Goal: Task Accomplishment & Management: Use online tool/utility

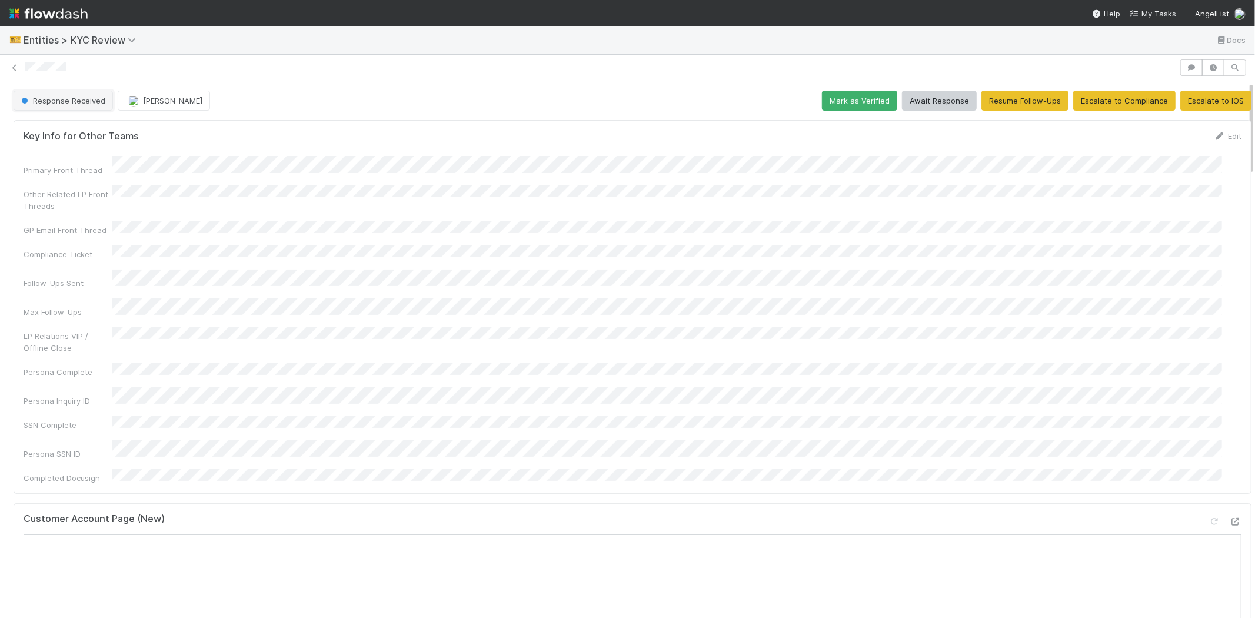
click at [44, 104] on span "Response Received" at bounding box center [62, 100] width 87 height 9
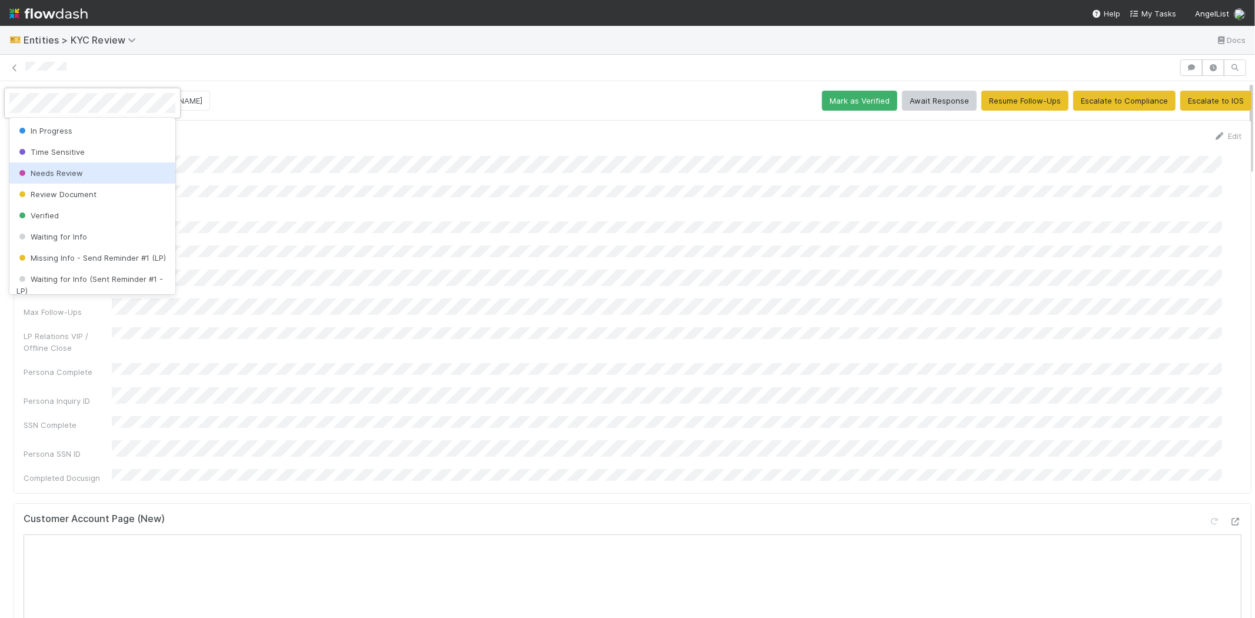
click at [85, 173] on div "Needs Review" at bounding box center [92, 172] width 166 height 21
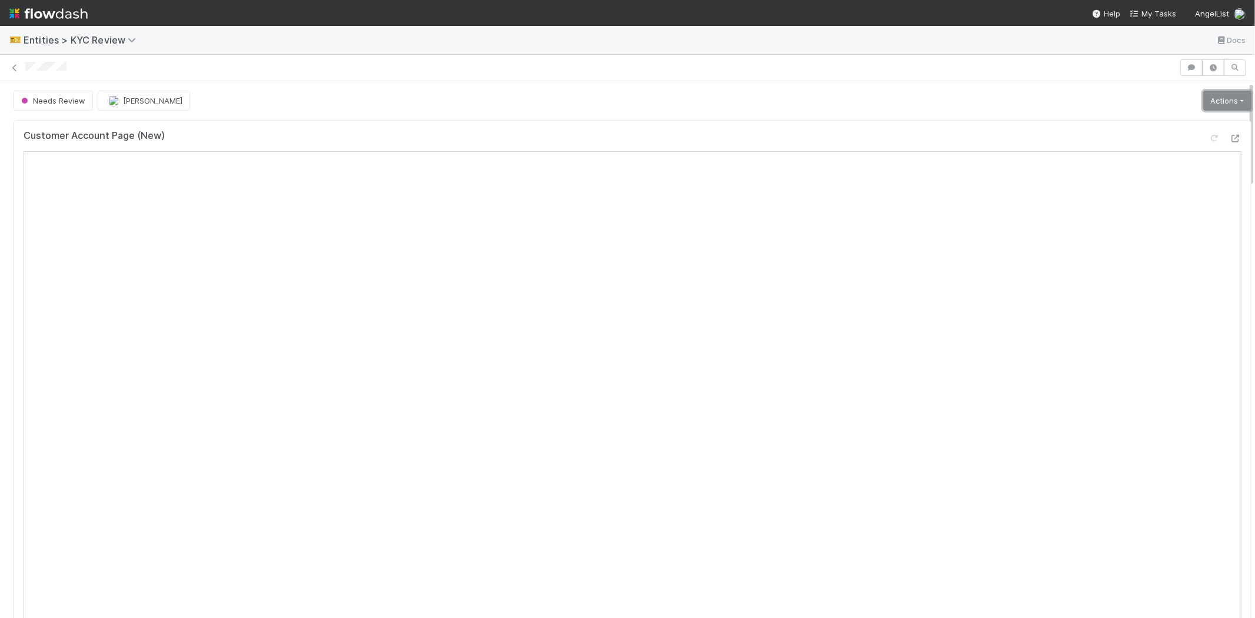
click at [1204, 102] on link "Actions" at bounding box center [1228, 101] width 48 height 20
click at [1154, 207] on button "Select Template [New]" at bounding box center [1187, 208] width 129 height 16
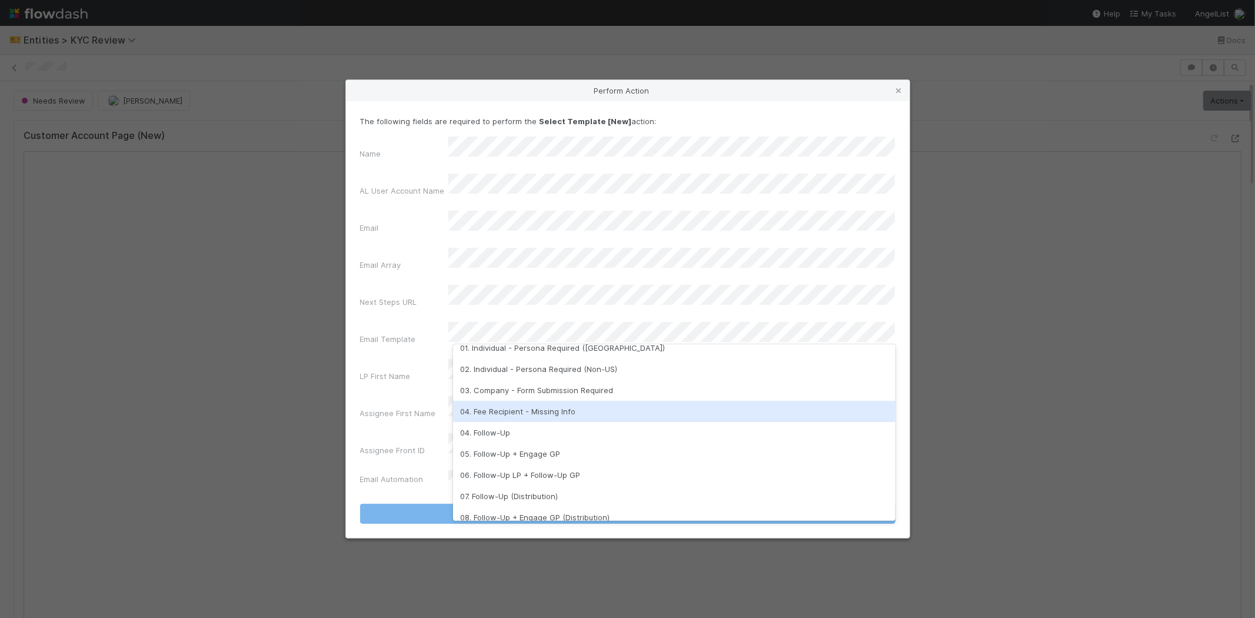
scroll to position [293, 0]
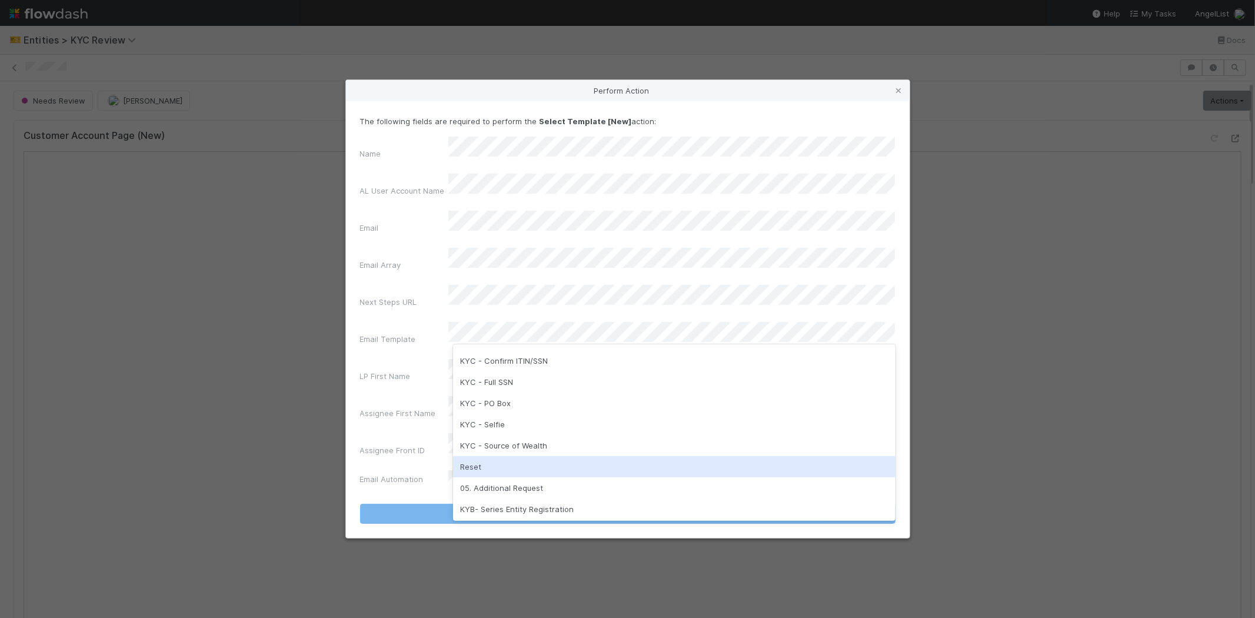
click at [510, 460] on div "Reset" at bounding box center [674, 466] width 443 height 21
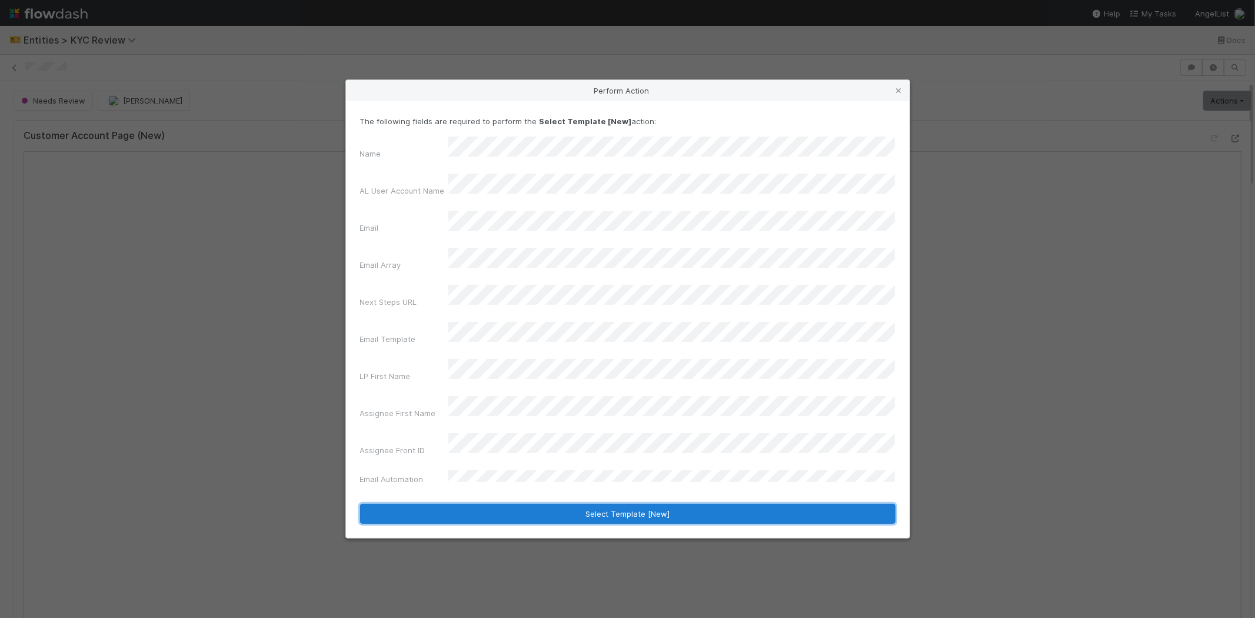
click at [446, 504] on button "Select Template [New]" at bounding box center [628, 514] width 536 height 20
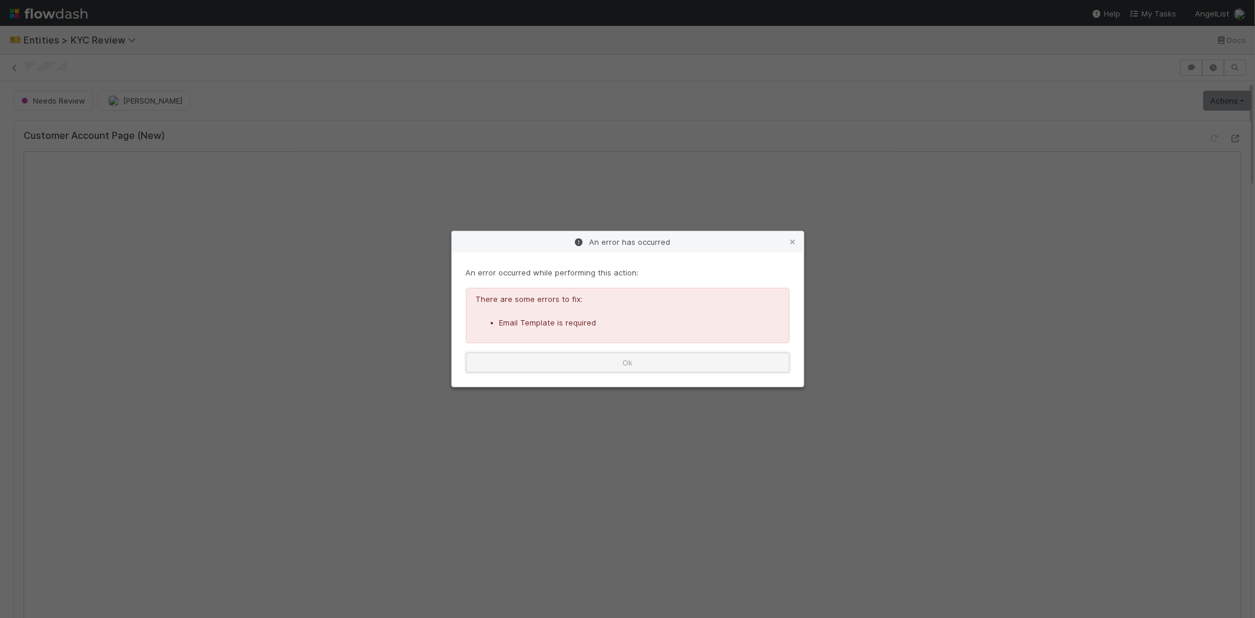
click at [534, 362] on button "Ok" at bounding box center [628, 363] width 324 height 20
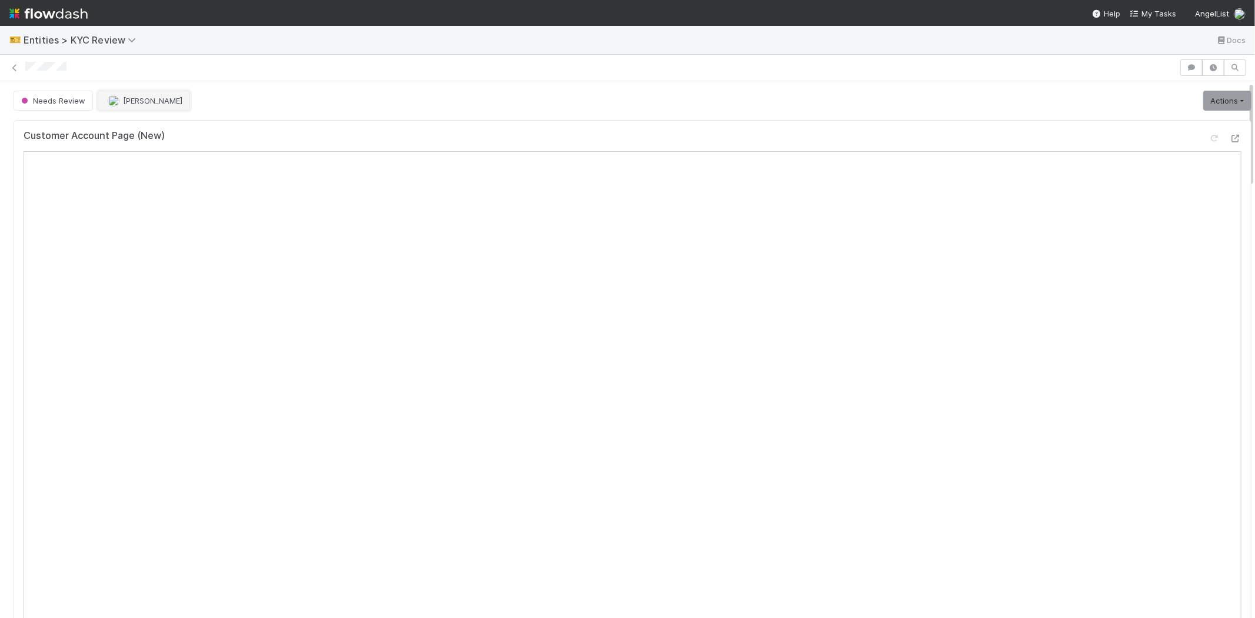
click at [135, 101] on span "Febbie Cervantes" at bounding box center [152, 100] width 59 height 9
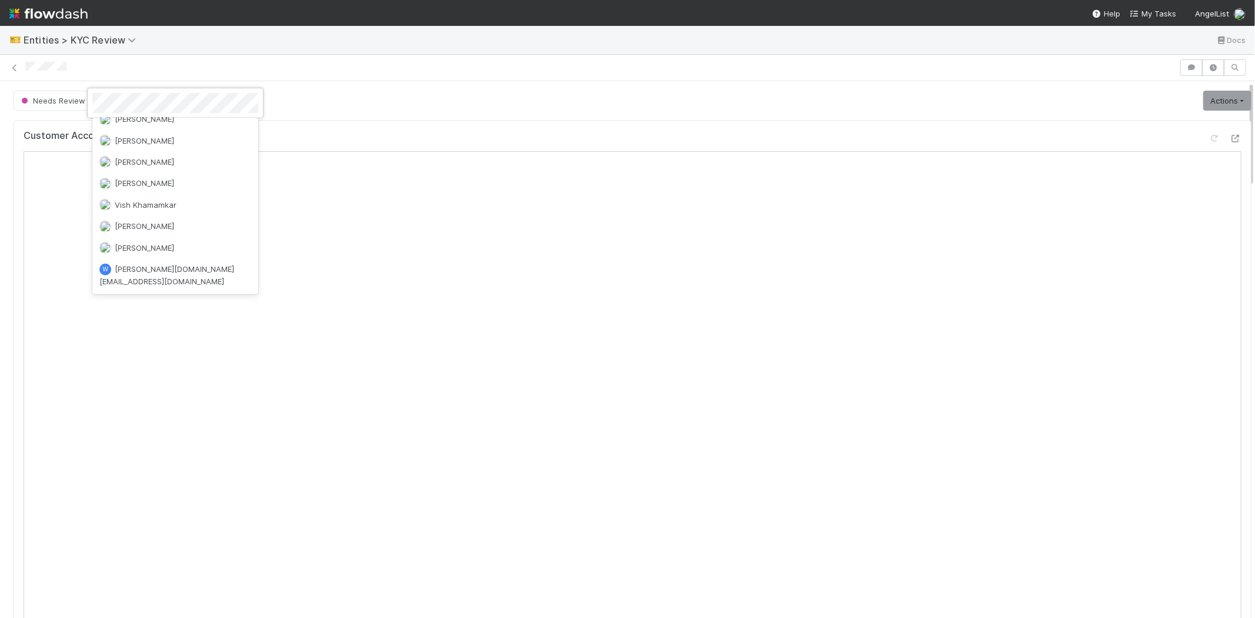
scroll to position [0, 0]
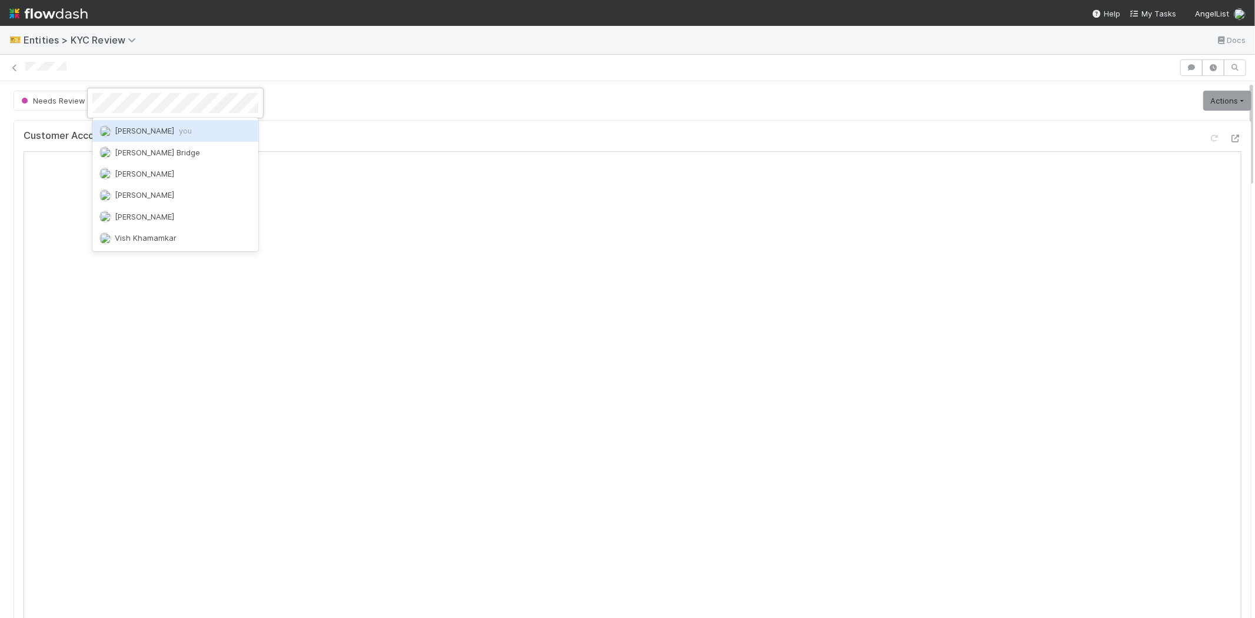
click at [150, 128] on span "Karen Jane Salcedo you" at bounding box center [153, 130] width 77 height 9
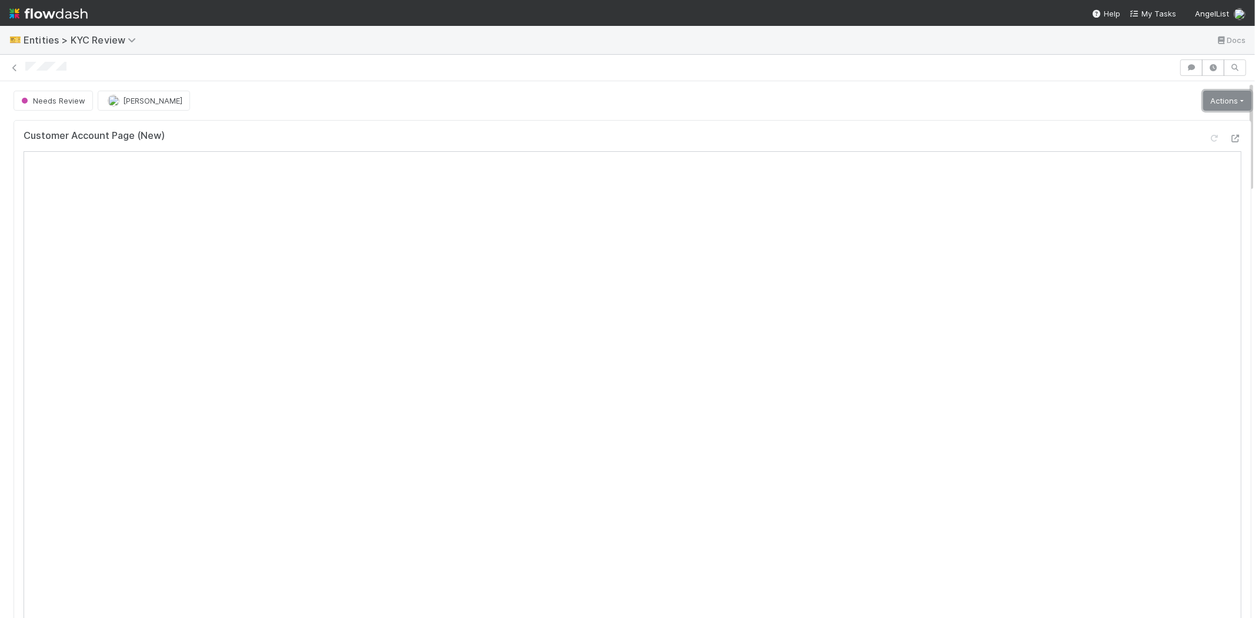
click at [1225, 98] on link "Actions" at bounding box center [1228, 101] width 48 height 20
click at [1144, 202] on button "Select Template [New]" at bounding box center [1187, 208] width 129 height 16
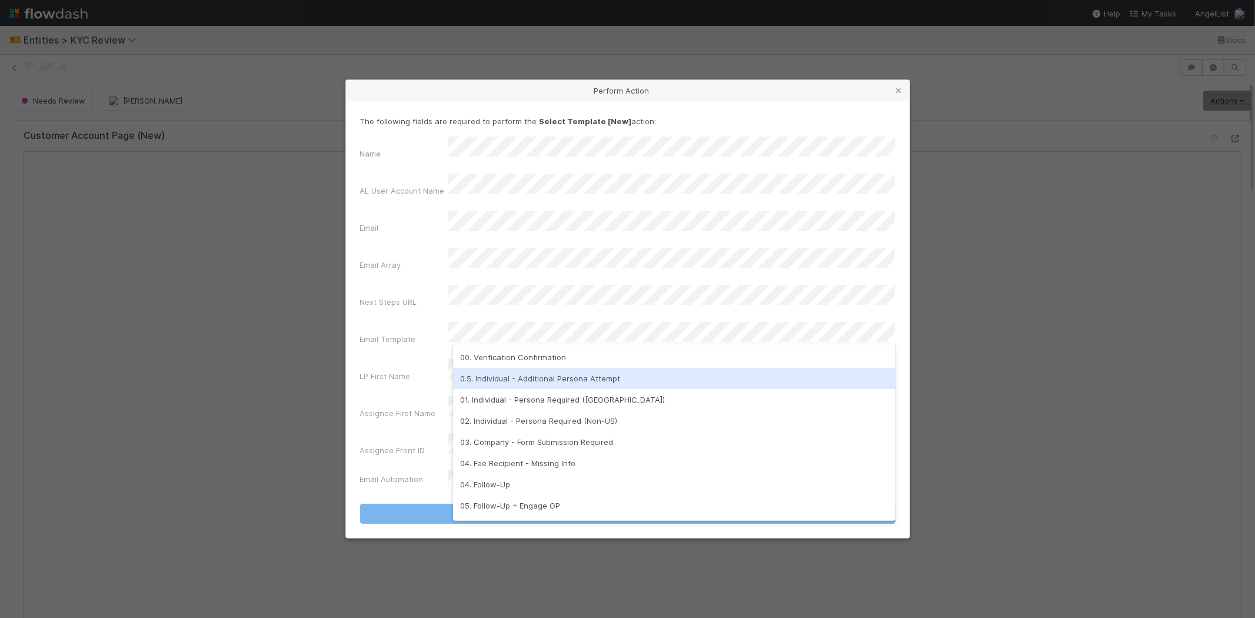
click at [512, 374] on div "0.5. Individual - Additional Persona Attempt" at bounding box center [674, 378] width 443 height 21
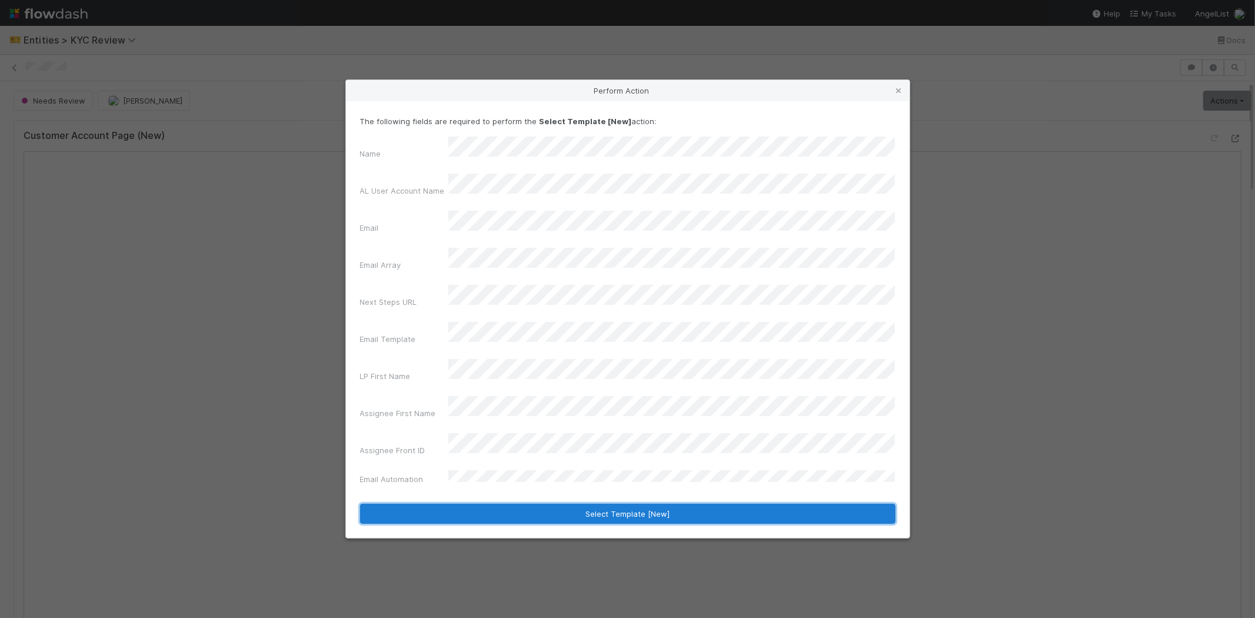
click at [460, 504] on button "Select Template [New]" at bounding box center [628, 514] width 536 height 20
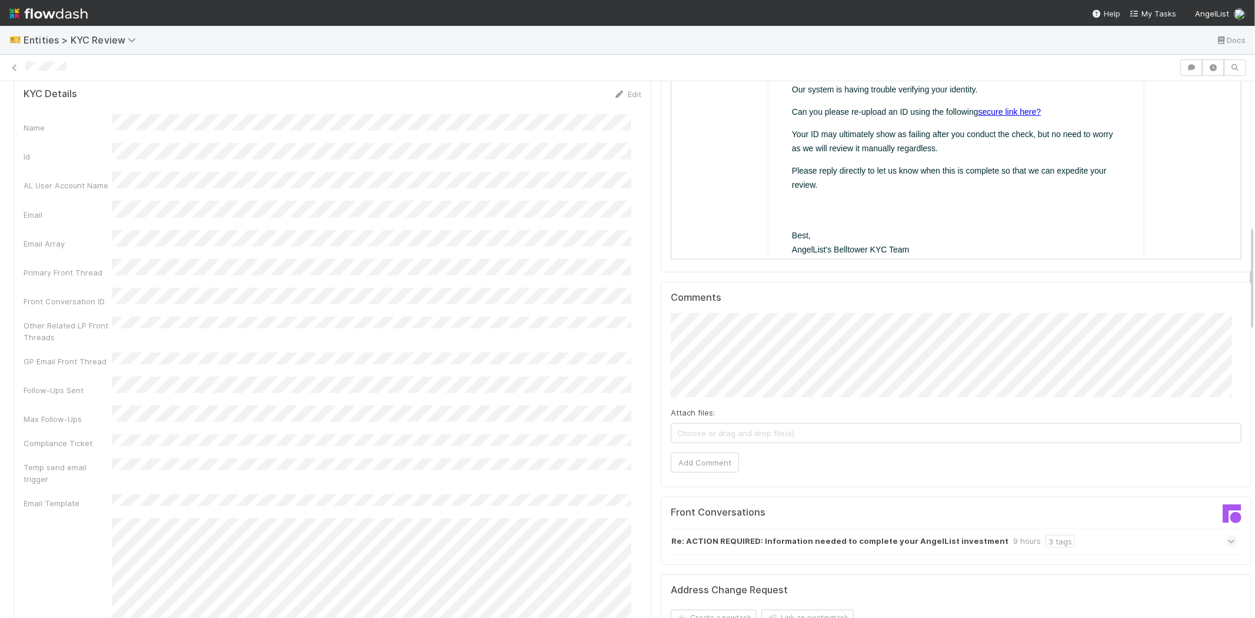
scroll to position [784, 0]
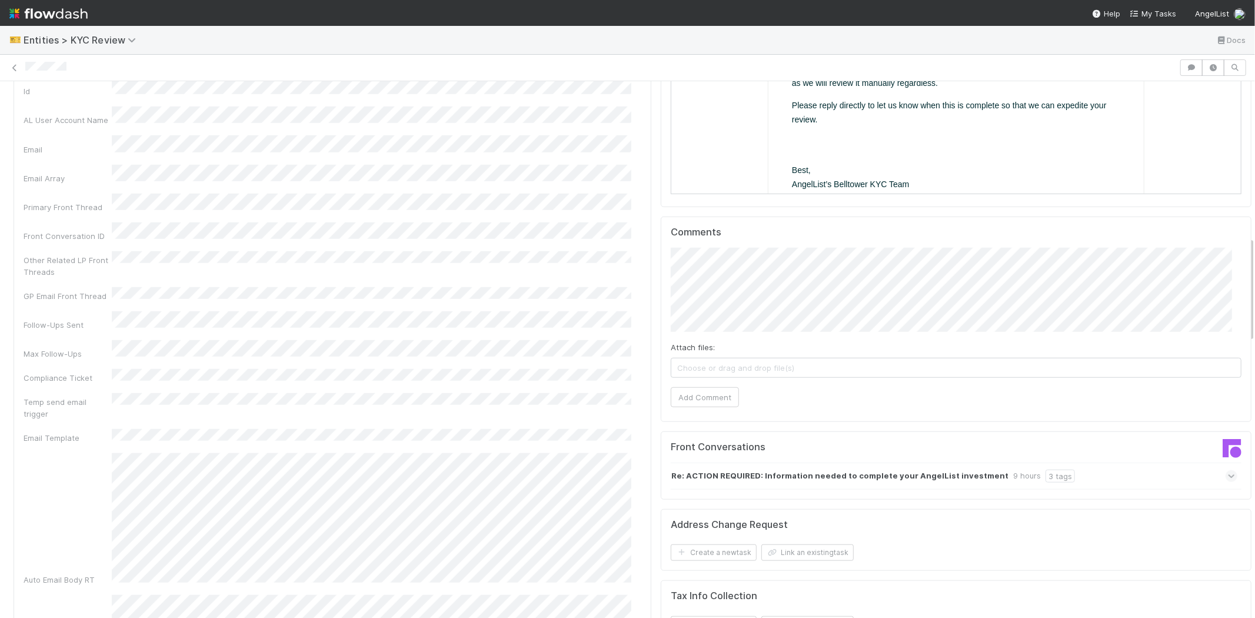
click at [108, 453] on div "Auto Email Body RT" at bounding box center [333, 519] width 618 height 132
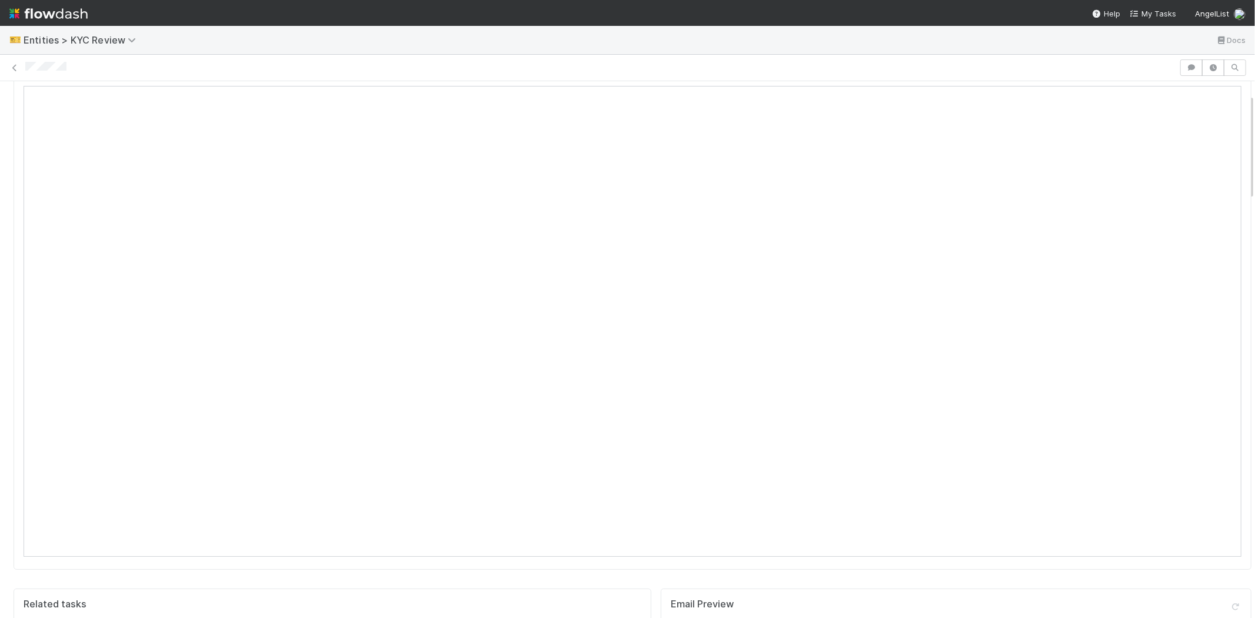
scroll to position [0, 0]
click at [77, 92] on button "Needs Review" at bounding box center [53, 101] width 79 height 20
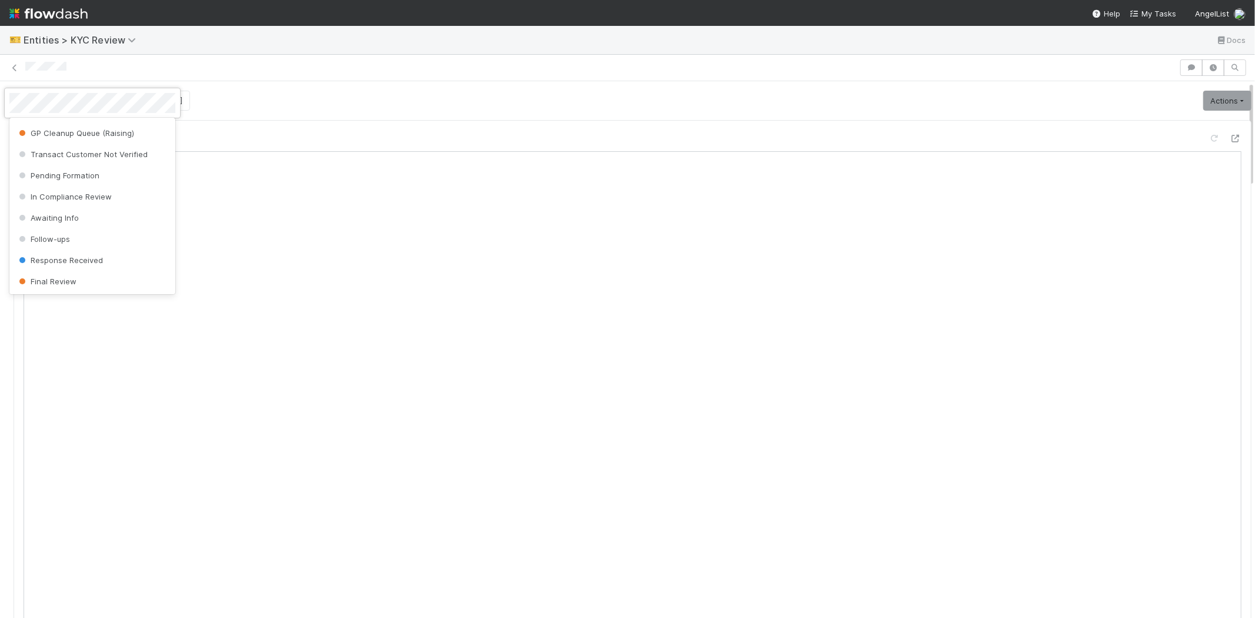
scroll to position [740, 0]
click at [74, 224] on div "Awaiting Info" at bounding box center [92, 217] width 166 height 21
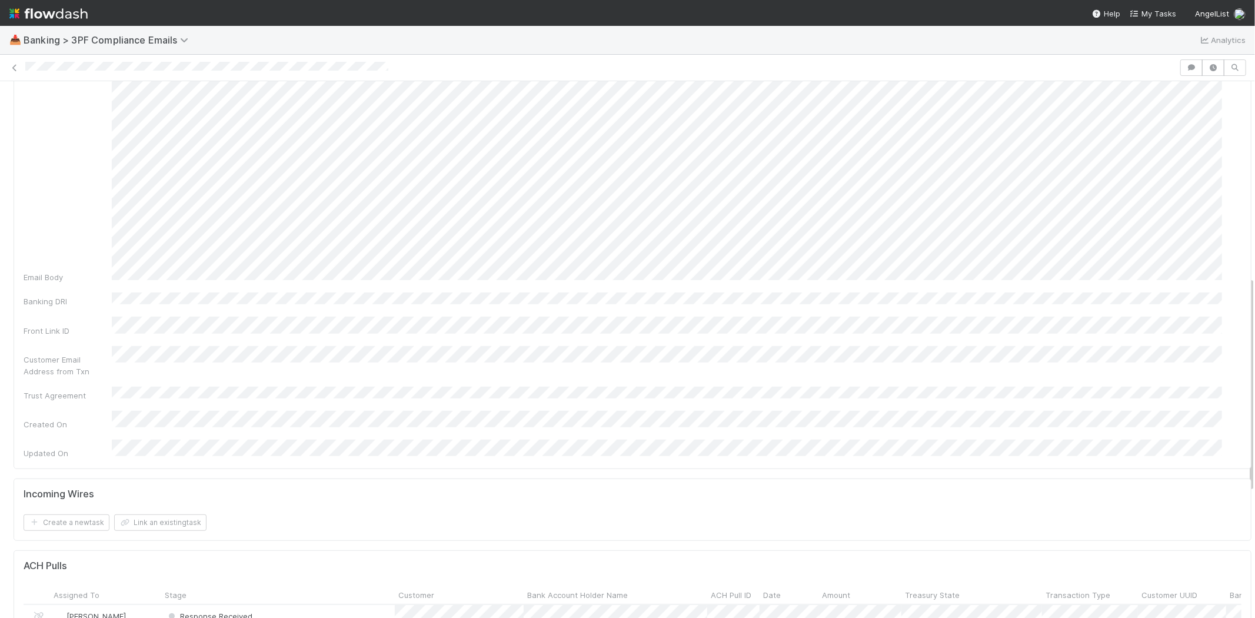
scroll to position [523, 0]
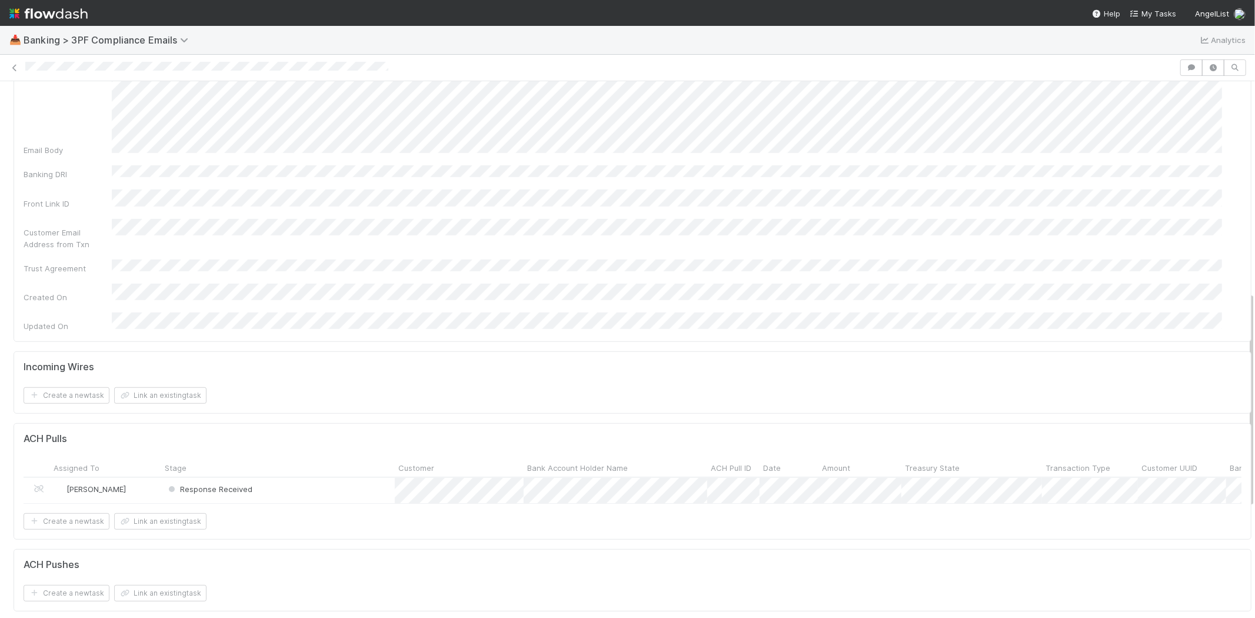
click at [294, 478] on div "Response Received" at bounding box center [278, 490] width 234 height 25
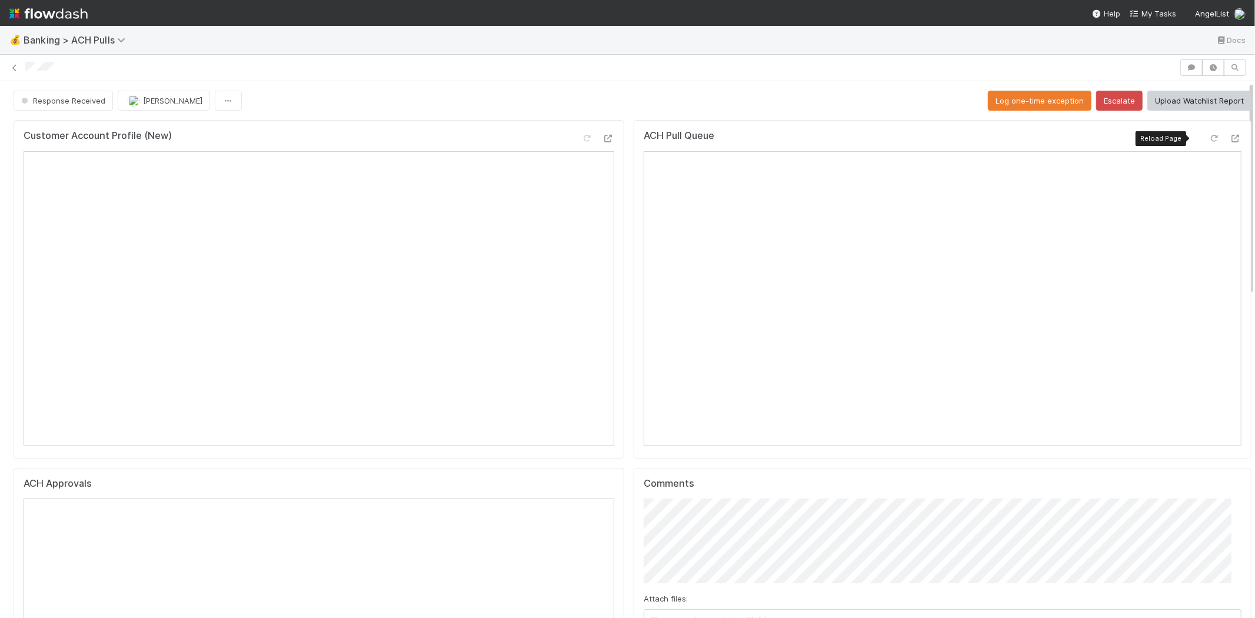
click at [1209, 135] on icon at bounding box center [1215, 139] width 12 height 8
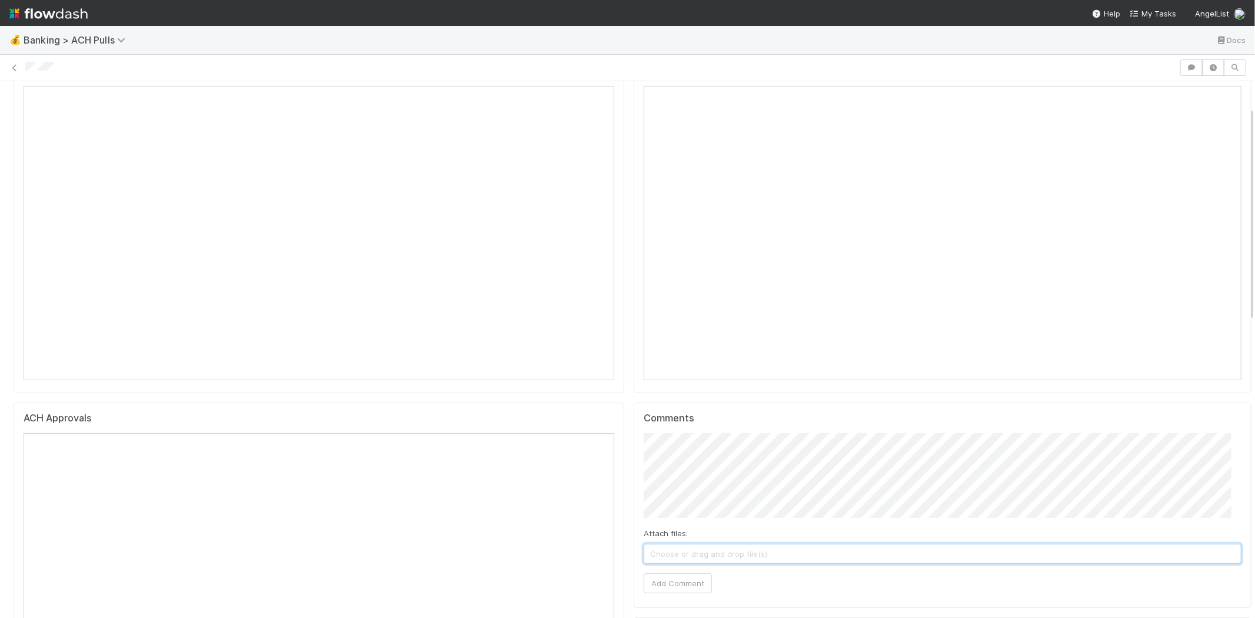
click at [720, 544] on span "Choose or drag and drop file(s)" at bounding box center [942, 553] width 597 height 19
click at [661, 573] on button "Add Comment" at bounding box center [678, 583] width 68 height 20
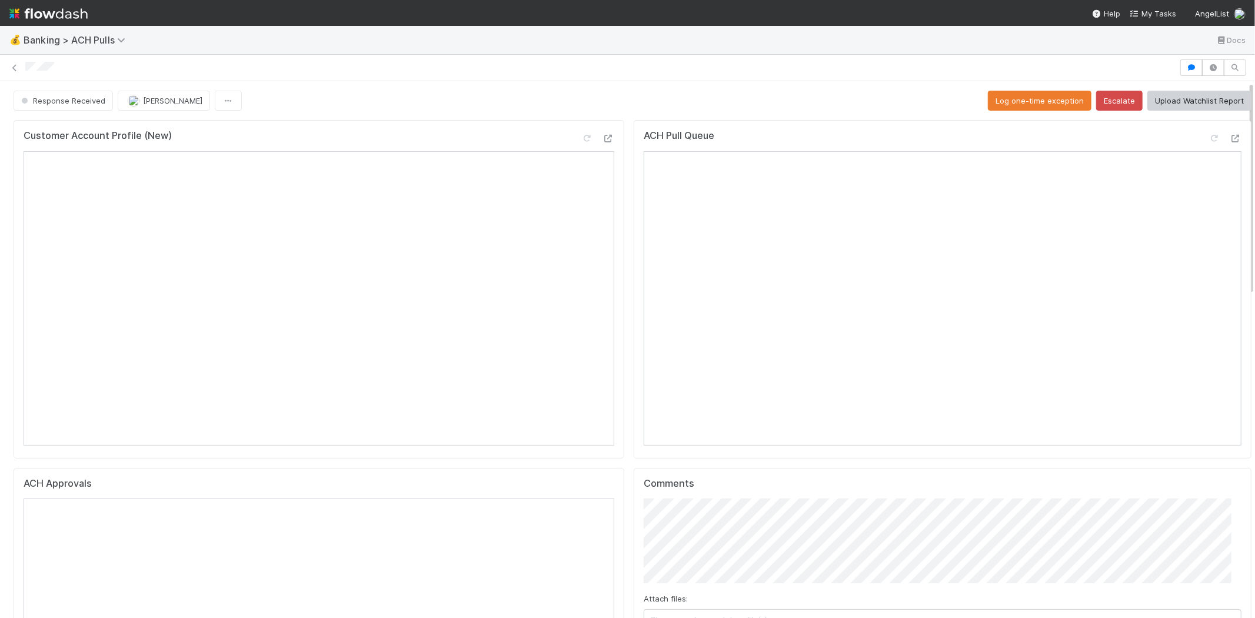
scroll to position [0, 0]
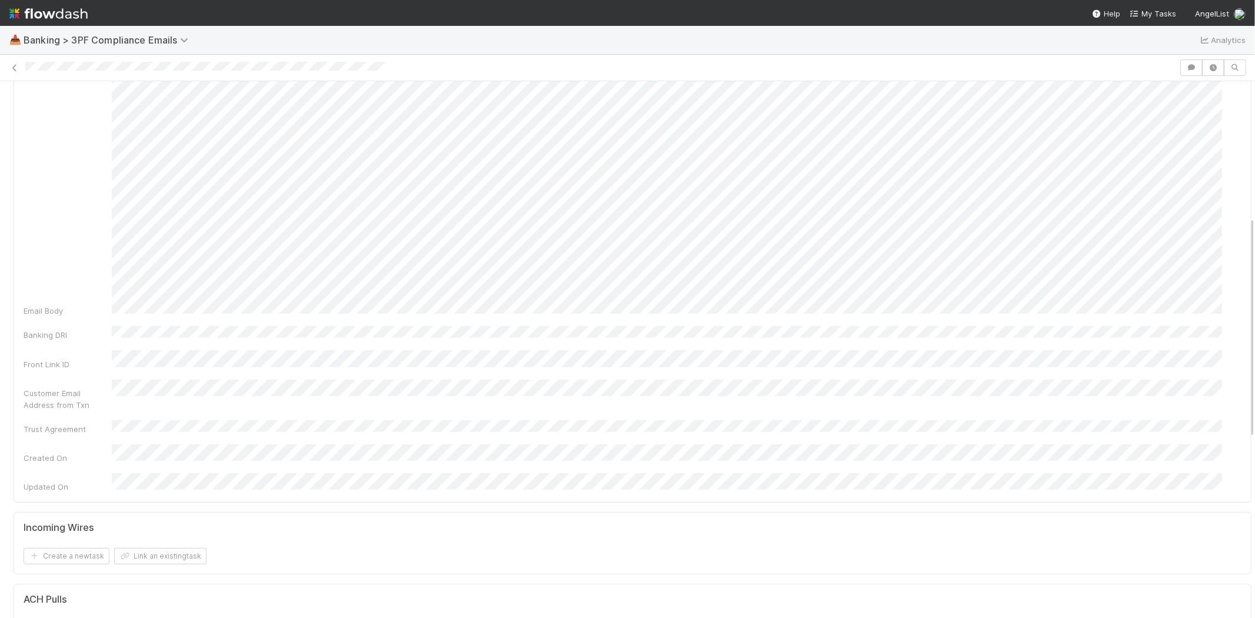
scroll to position [589, 0]
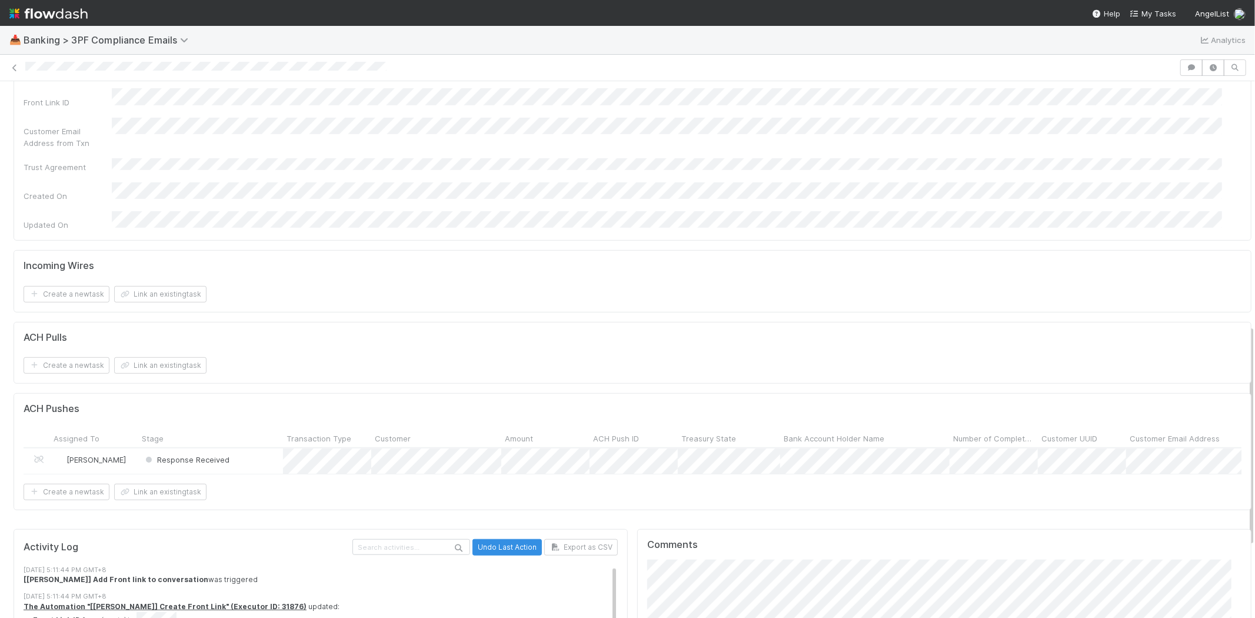
click at [261, 448] on div "Response Received" at bounding box center [210, 460] width 145 height 25
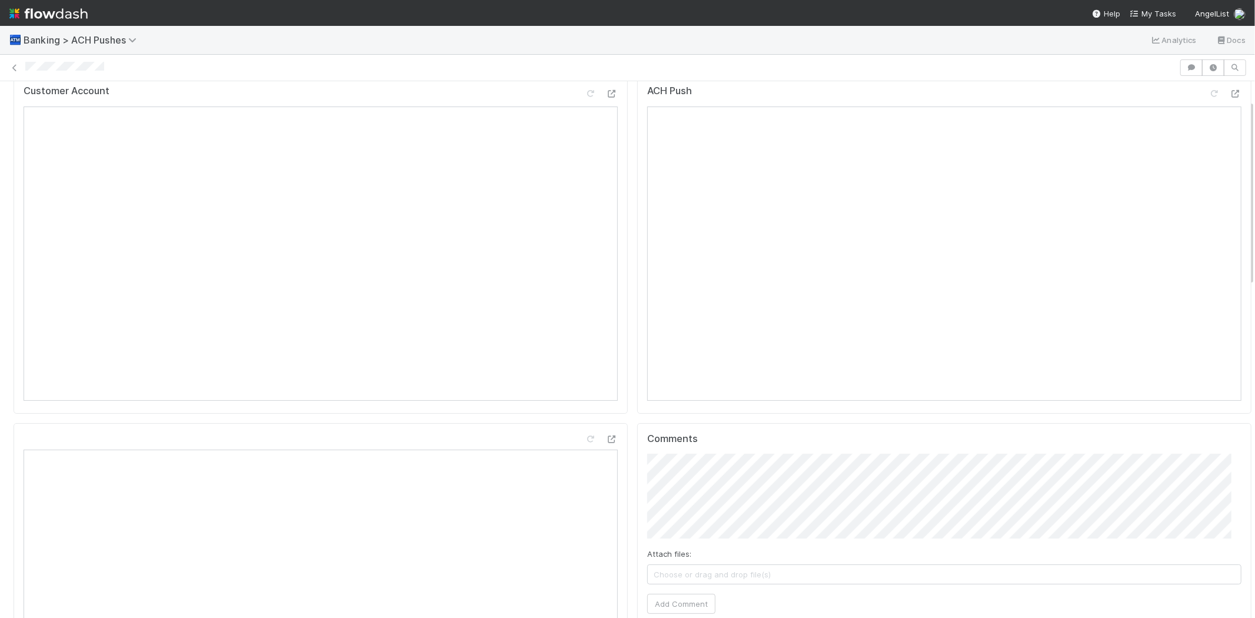
scroll to position [65, 0]
click at [709, 549] on span "Choose or drag and drop file(s)" at bounding box center [944, 553] width 593 height 19
click at [663, 583] on button "Add Comment" at bounding box center [681, 583] width 68 height 20
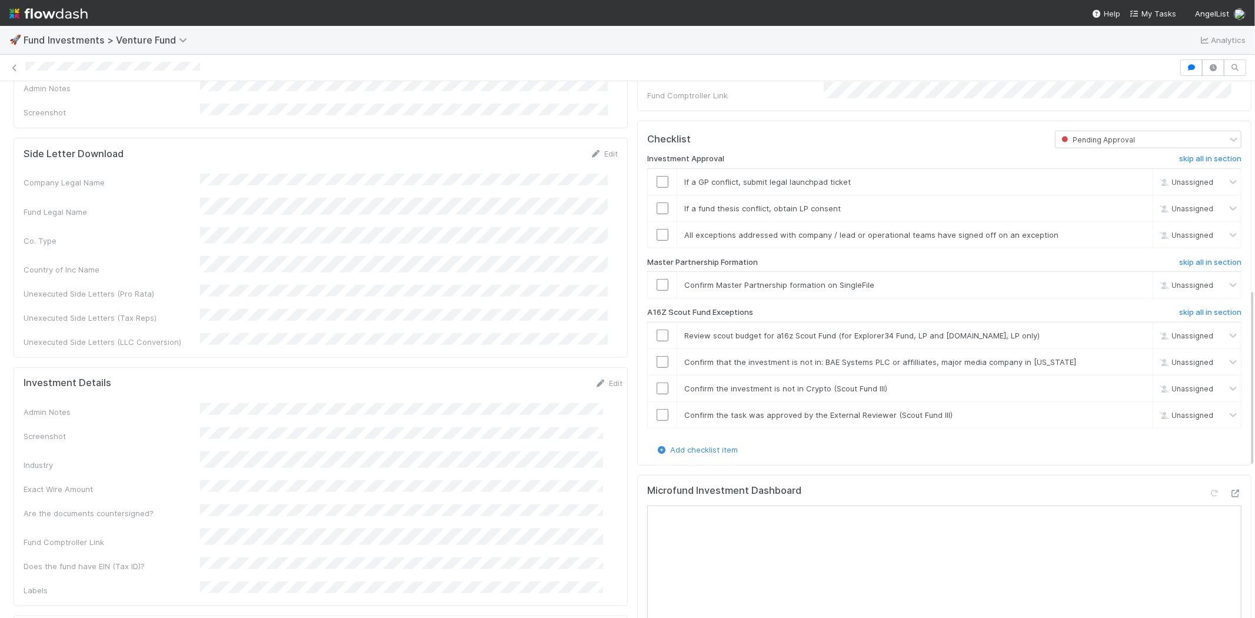
scroll to position [392, 0]
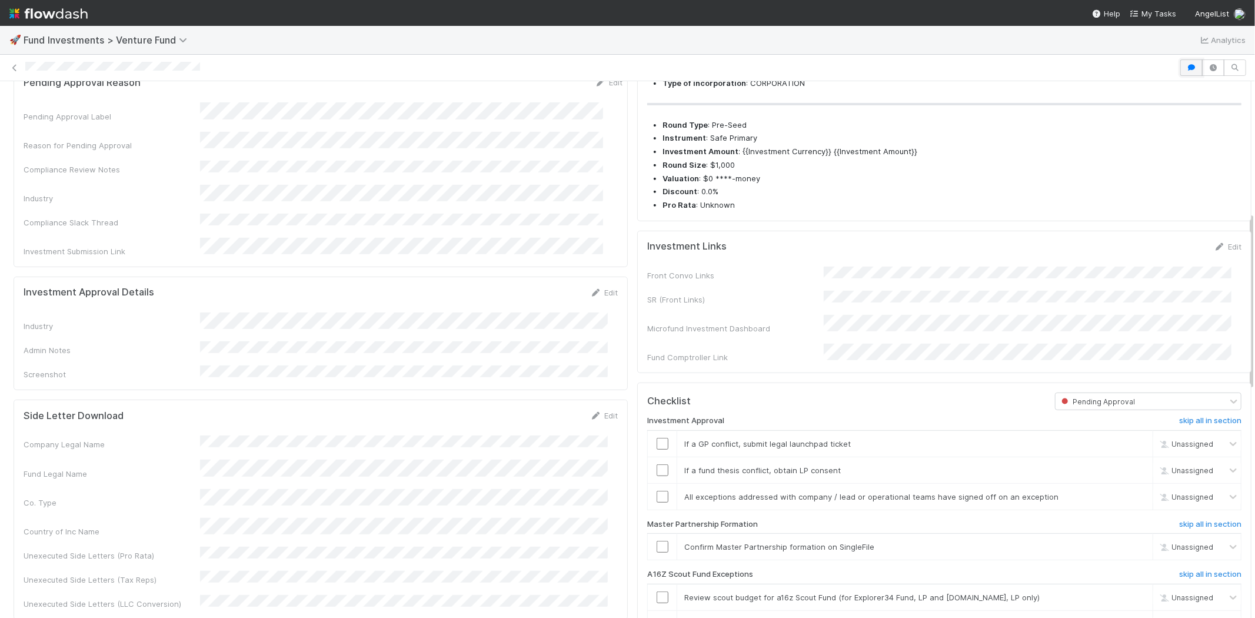
click at [1186, 67] on icon "button" at bounding box center [1192, 67] width 12 height 7
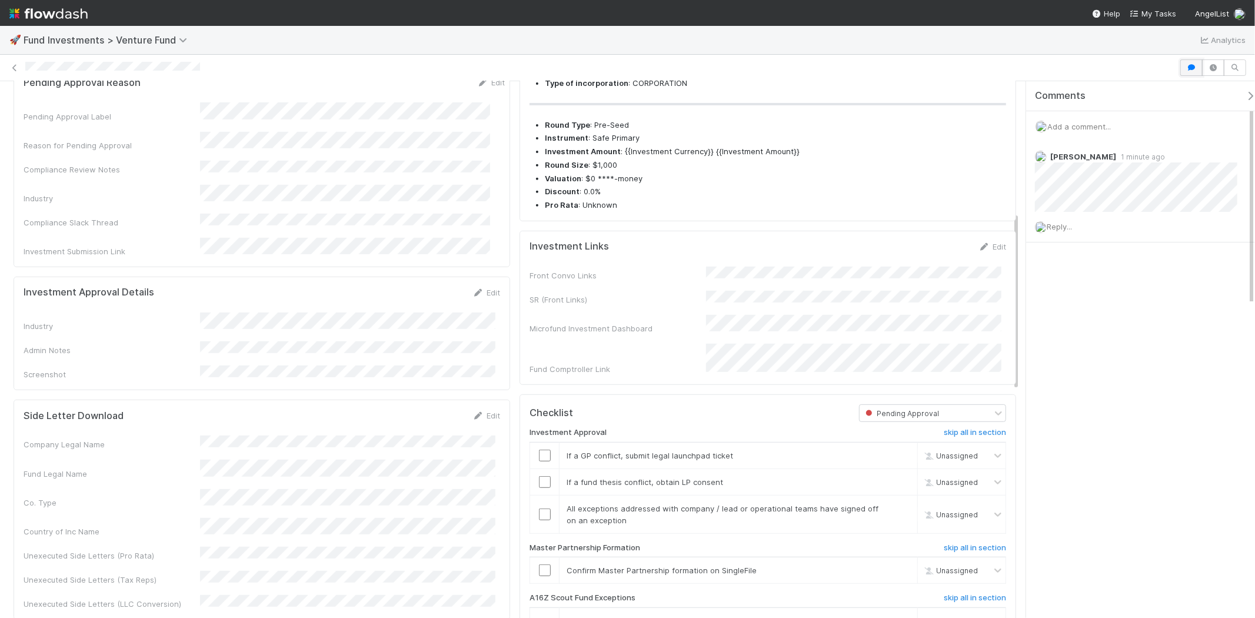
click at [1189, 72] on button "button" at bounding box center [1192, 67] width 22 height 16
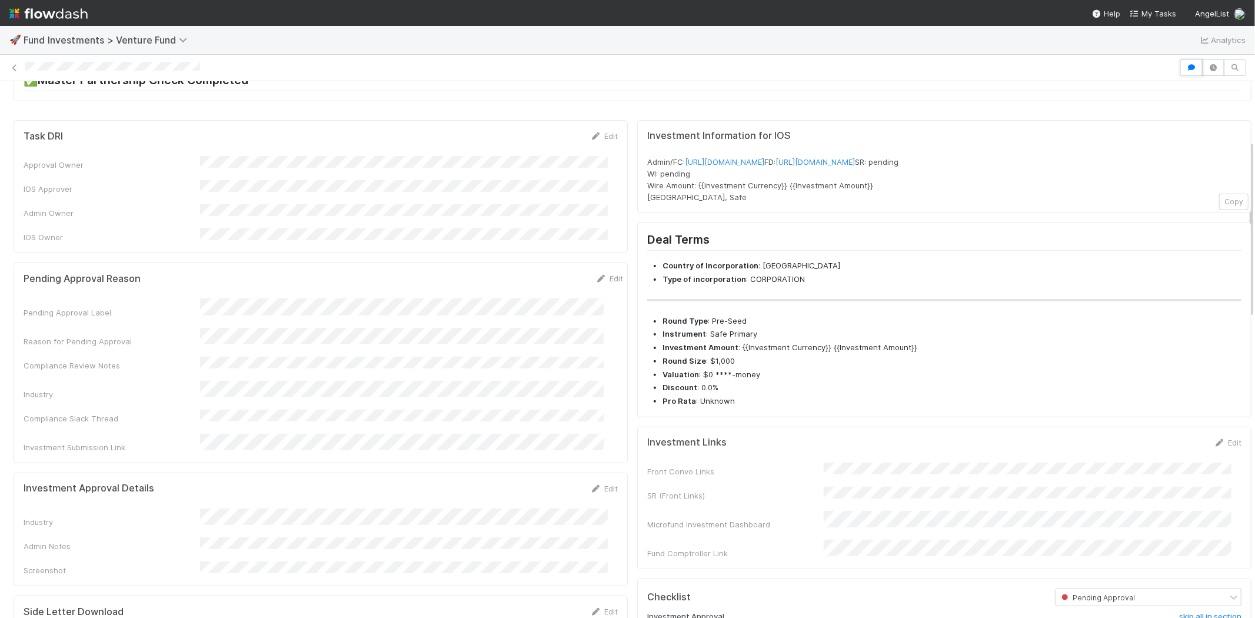
scroll to position [0, 0]
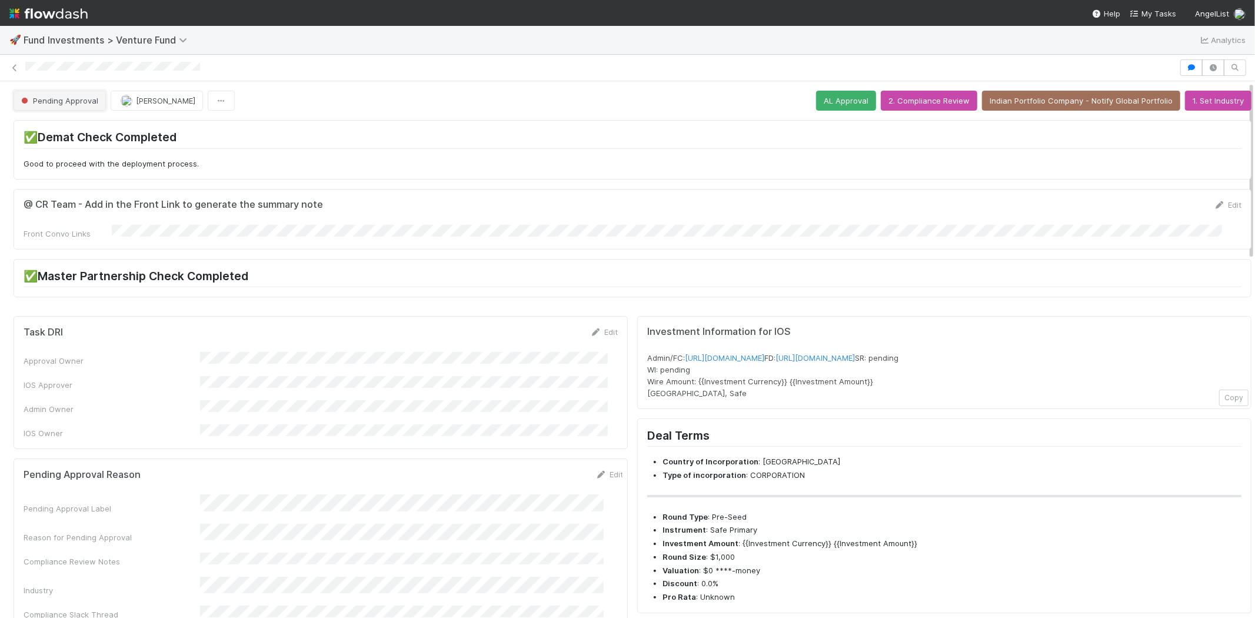
click at [75, 100] on span "Pending Approval" at bounding box center [58, 100] width 79 height 9
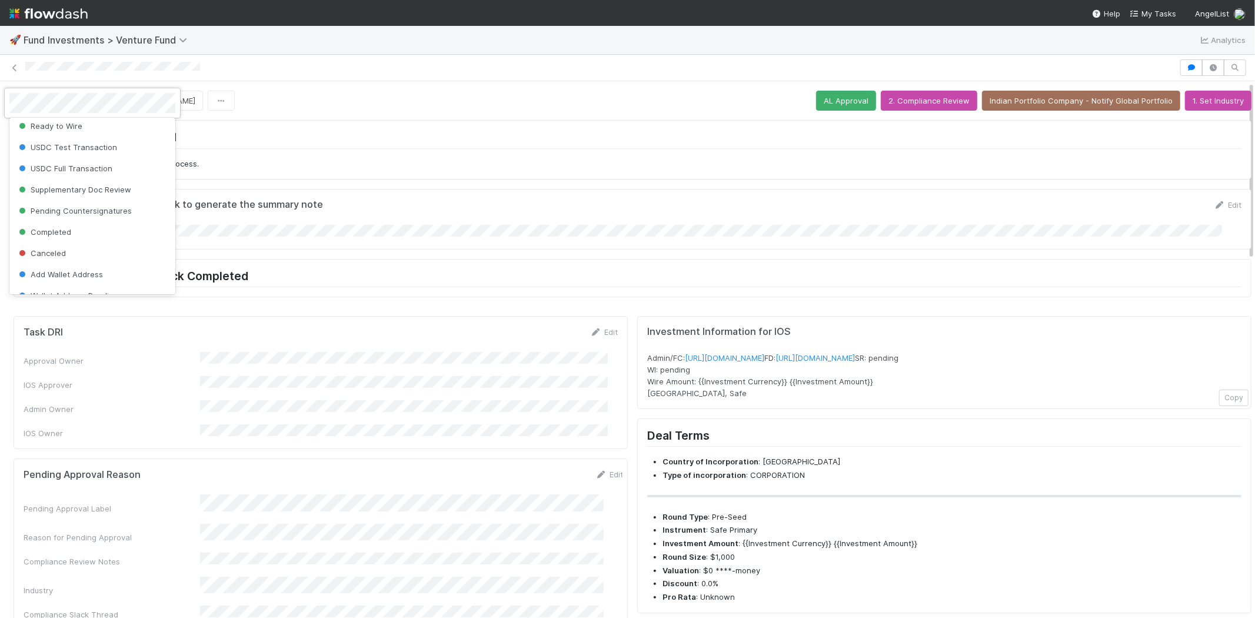
scroll to position [196, 0]
click at [69, 234] on div "Canceled" at bounding box center [92, 231] width 166 height 21
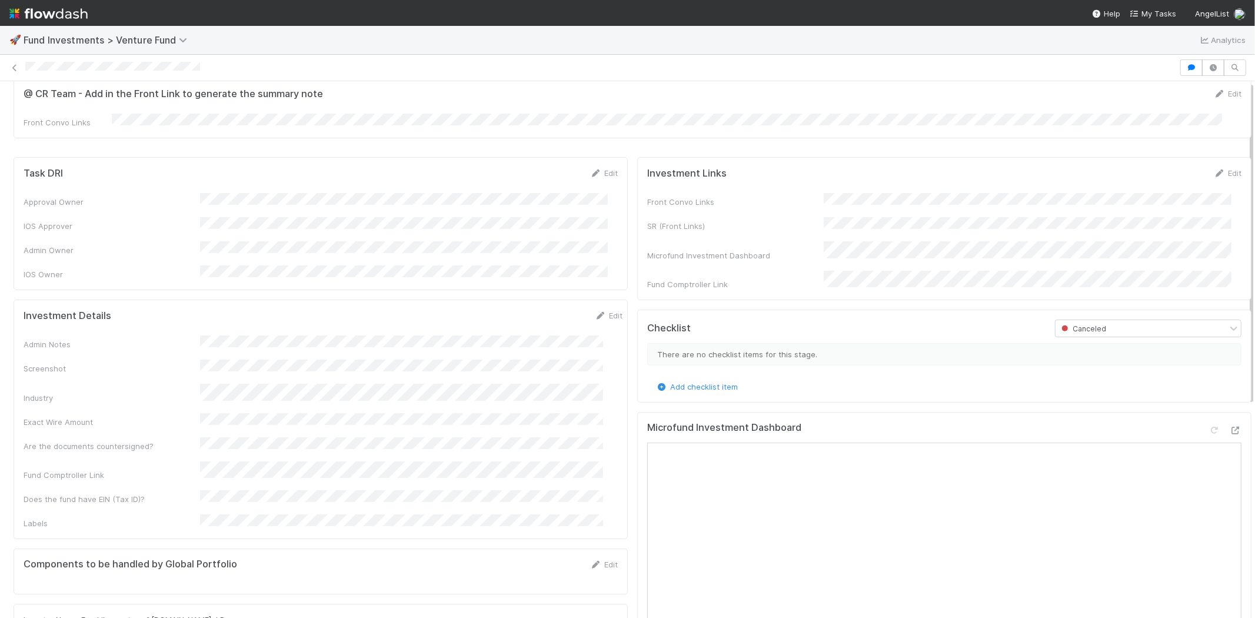
scroll to position [0, 0]
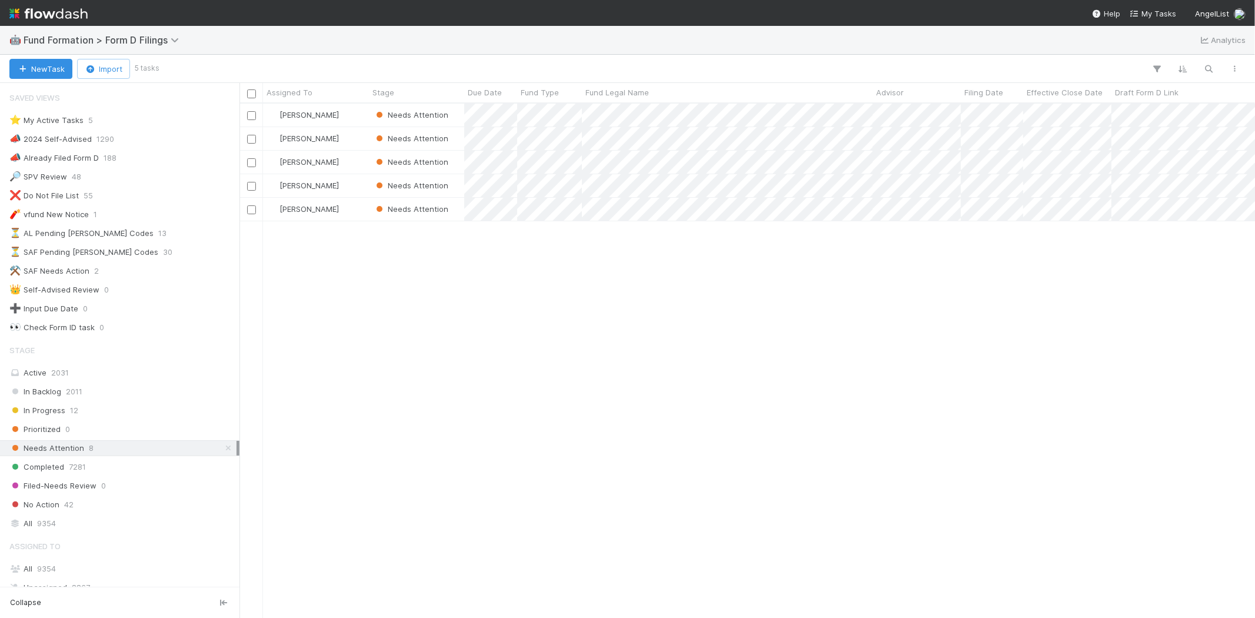
scroll to position [504, 1005]
click at [577, 343] on div "Karen Jane Salcedo Needs Attention 9/1/25, 1:55:10 PM 9/3/25, 9:01:07 PM 1 Kare…" at bounding box center [748, 361] width 1016 height 514
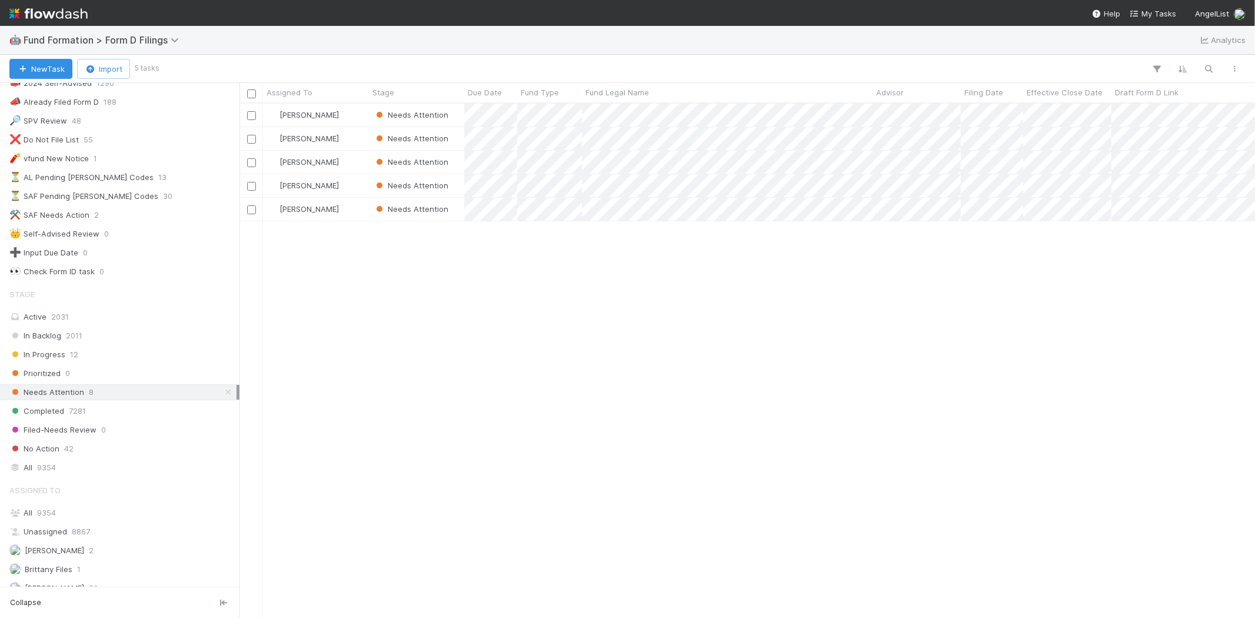
scroll to position [148, 0]
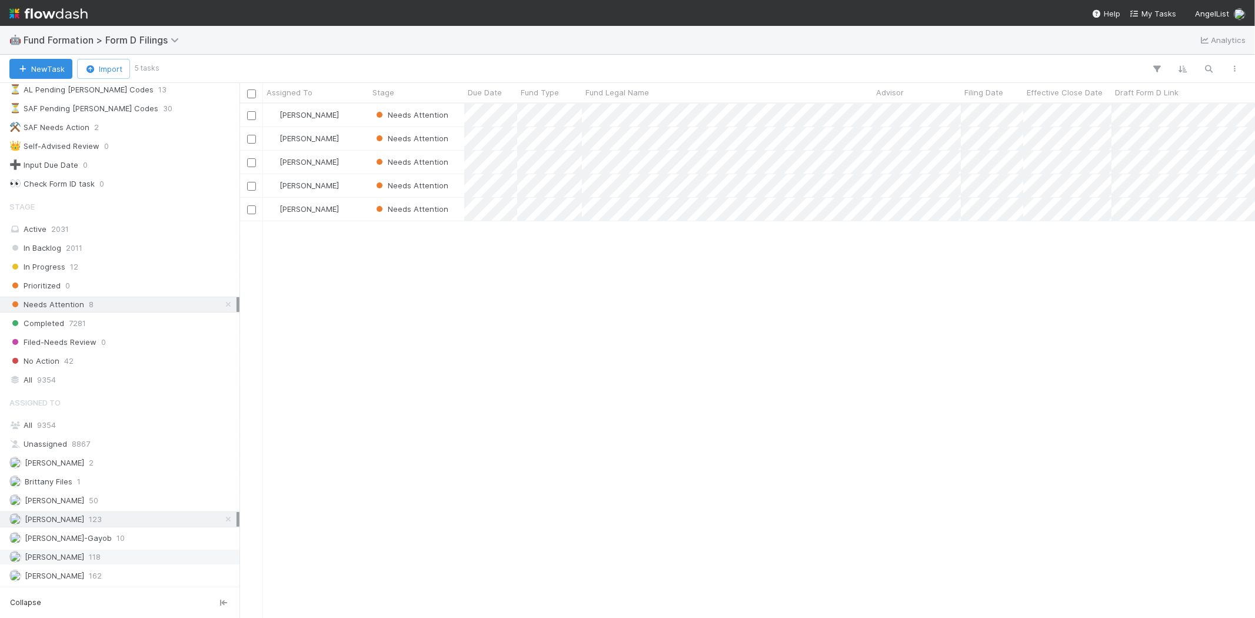
click at [75, 555] on span "Raven Jacinto" at bounding box center [46, 557] width 75 height 15
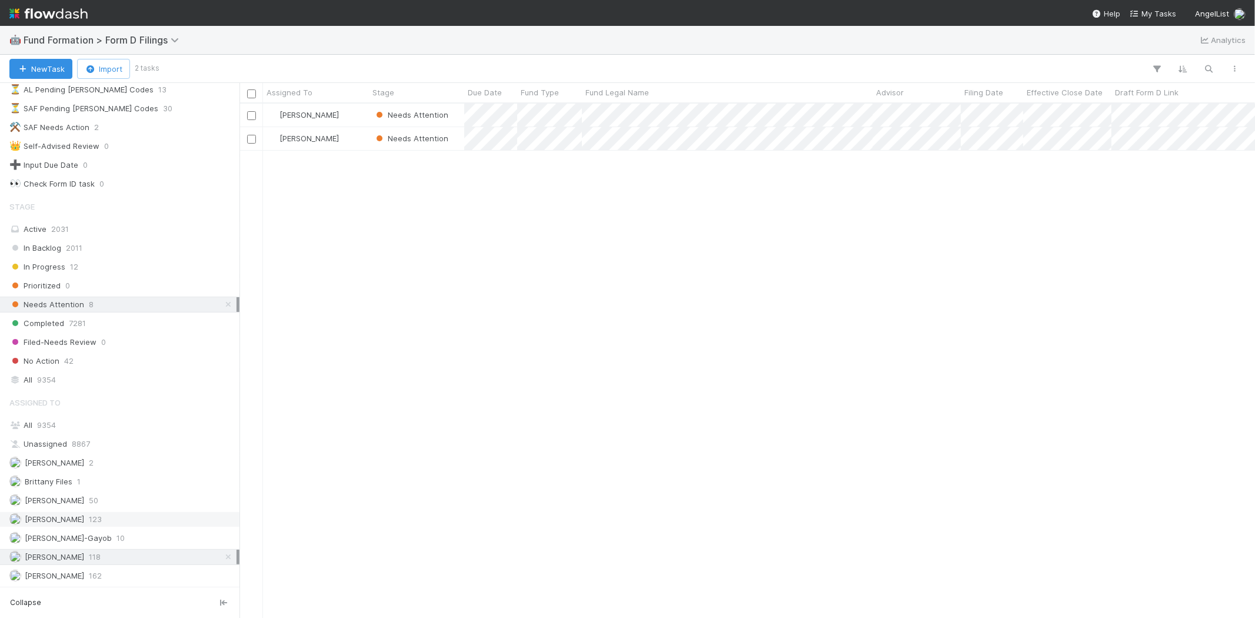
scroll to position [504, 1005]
click at [84, 515] on span "[PERSON_NAME]" at bounding box center [54, 518] width 59 height 9
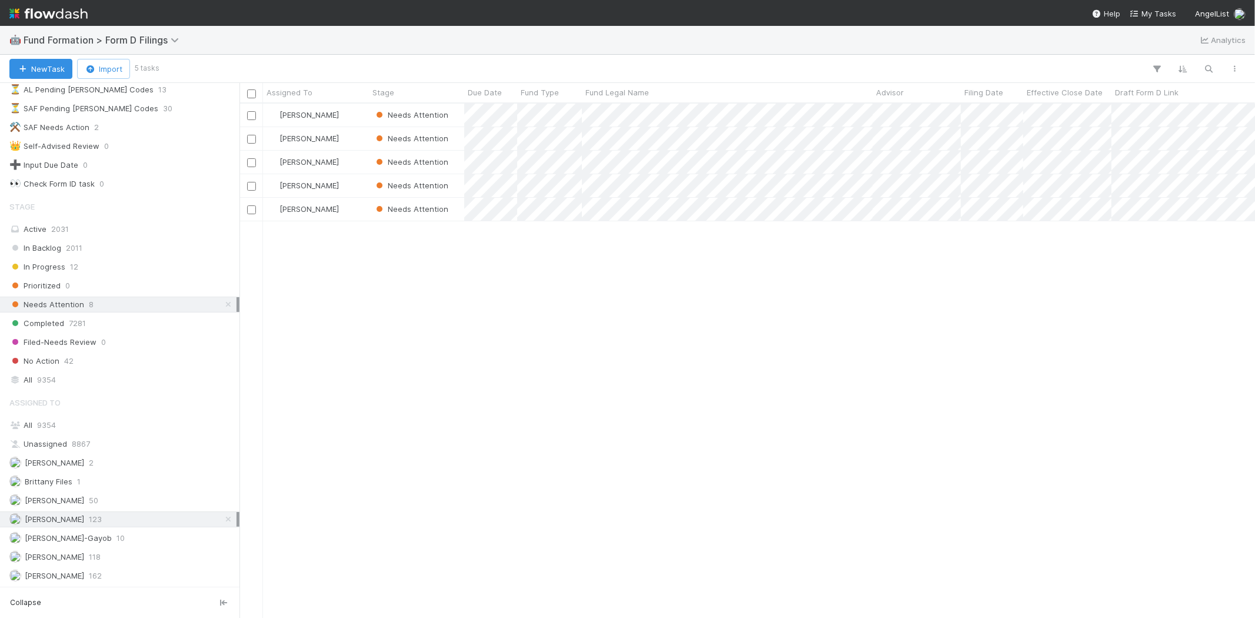
scroll to position [504, 1005]
drag, startPoint x: 527, startPoint y: 356, endPoint x: 533, endPoint y: 354, distance: 6.1
click at [528, 356] on div "Karen Jane Salcedo Needs Attention 9/1/25, 1:55:10 PM 9/3/25, 9:01:07 PM 1 Kare…" at bounding box center [748, 361] width 1016 height 514
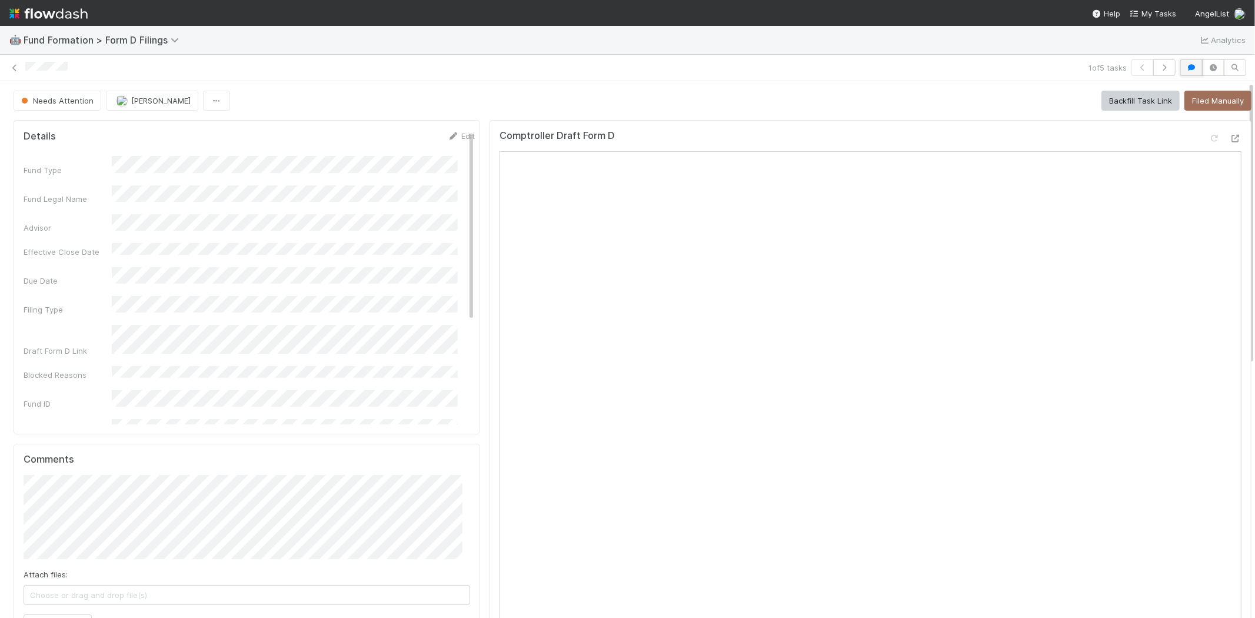
click at [1181, 71] on button "button" at bounding box center [1192, 67] width 22 height 16
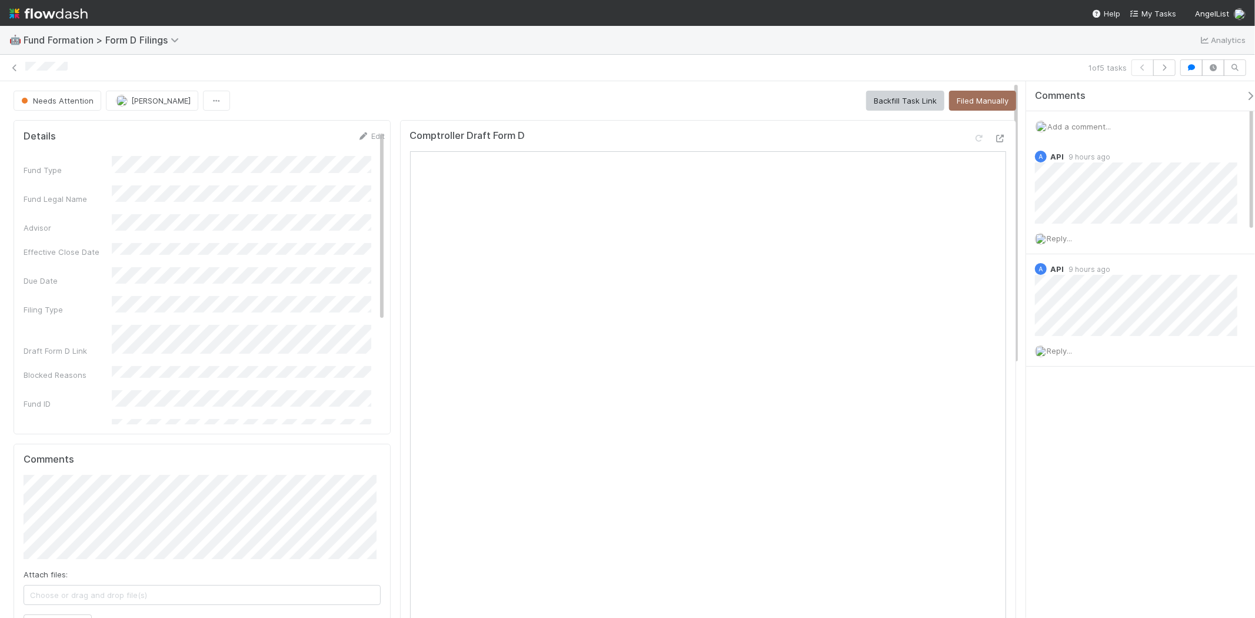
click at [1245, 95] on icon "button" at bounding box center [1251, 95] width 12 height 9
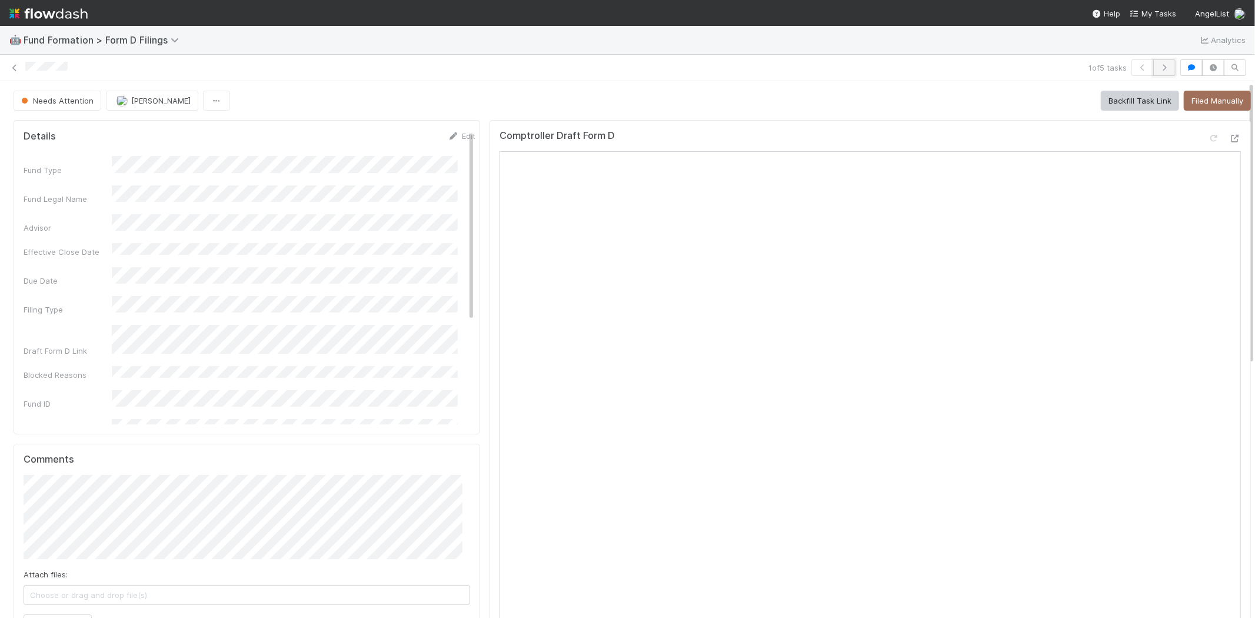
click at [1160, 71] on icon "button" at bounding box center [1165, 67] width 12 height 7
click at [1230, 140] on icon at bounding box center [1236, 139] width 12 height 8
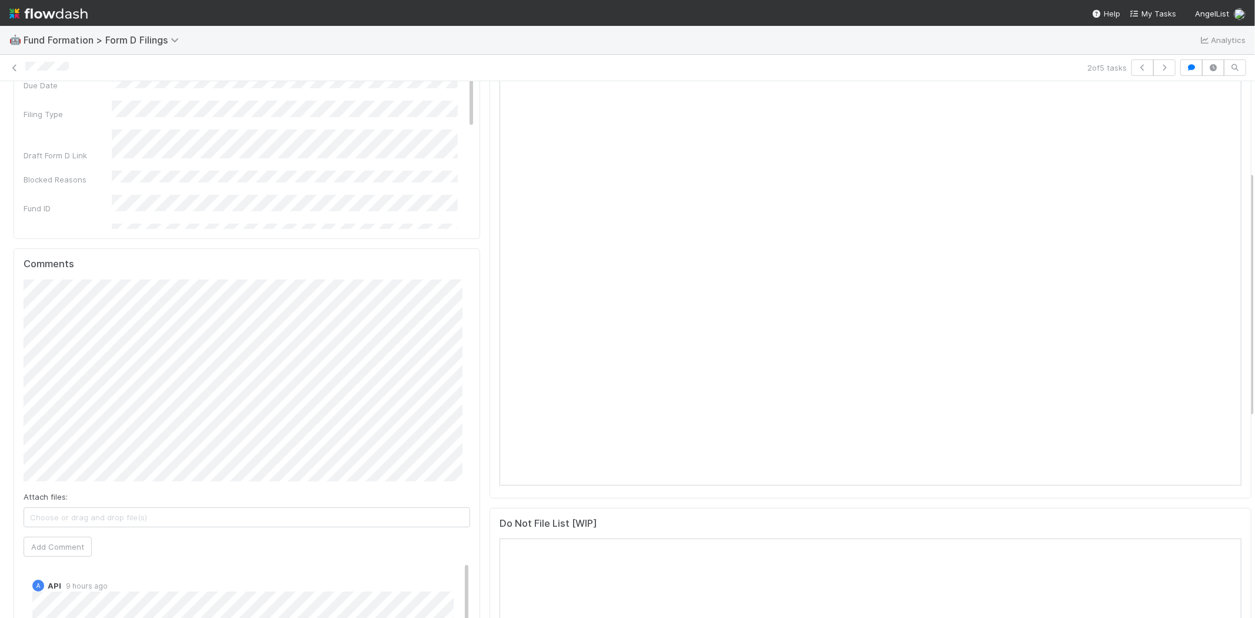
scroll to position [196, 0]
click at [56, 556] on button "Add Comment" at bounding box center [58, 546] width 68 height 20
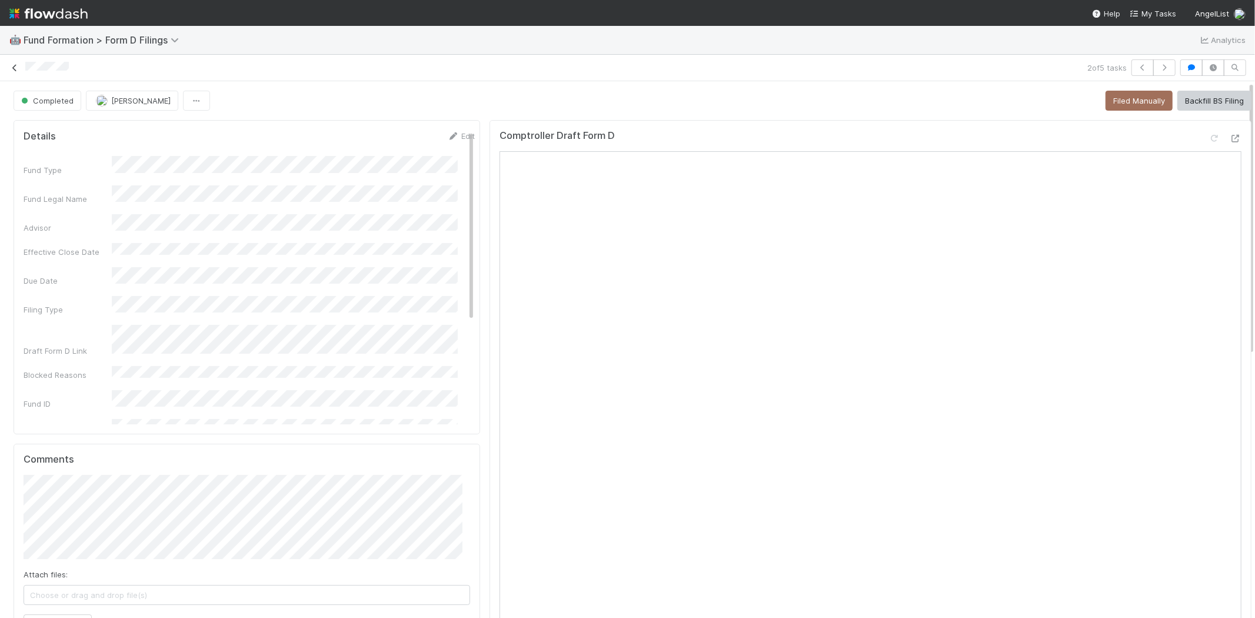
click at [12, 71] on icon at bounding box center [15, 68] width 12 height 8
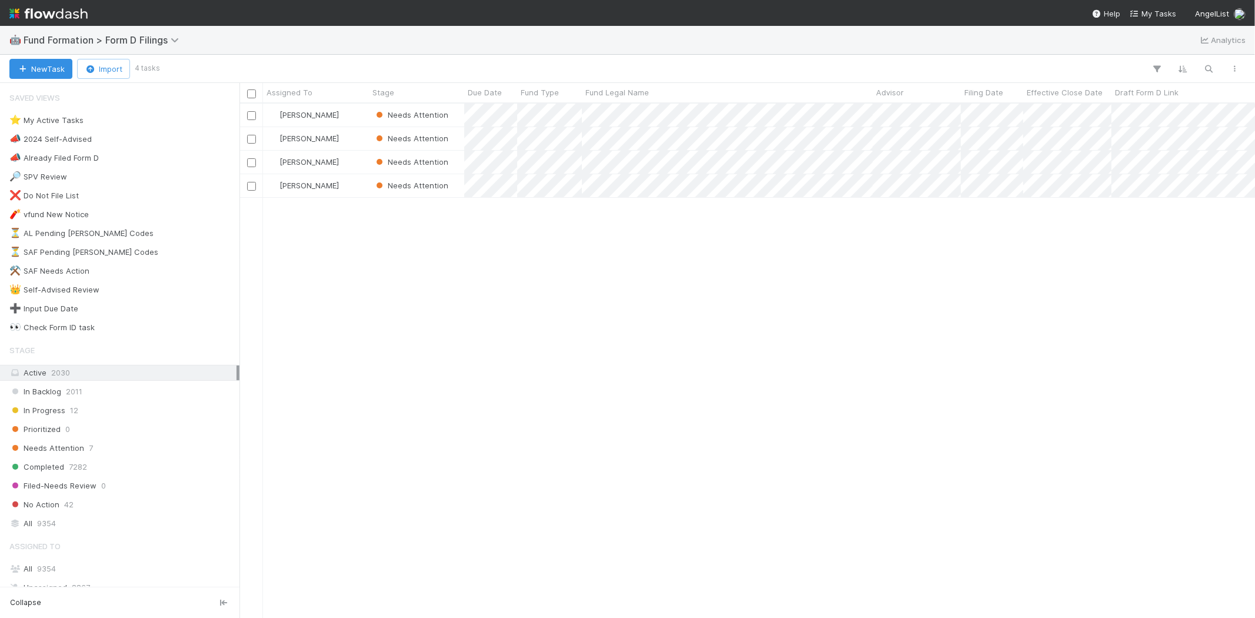
scroll to position [504, 1005]
drag, startPoint x: 514, startPoint y: 244, endPoint x: 557, endPoint y: 242, distance: 42.4
click at [516, 245] on div "Karen Jane Salcedo Needs Attention 9/1/25, 1:55:10 PM 9/3/25, 9:01:07 PM 1 Kare…" at bounding box center [748, 361] width 1016 height 514
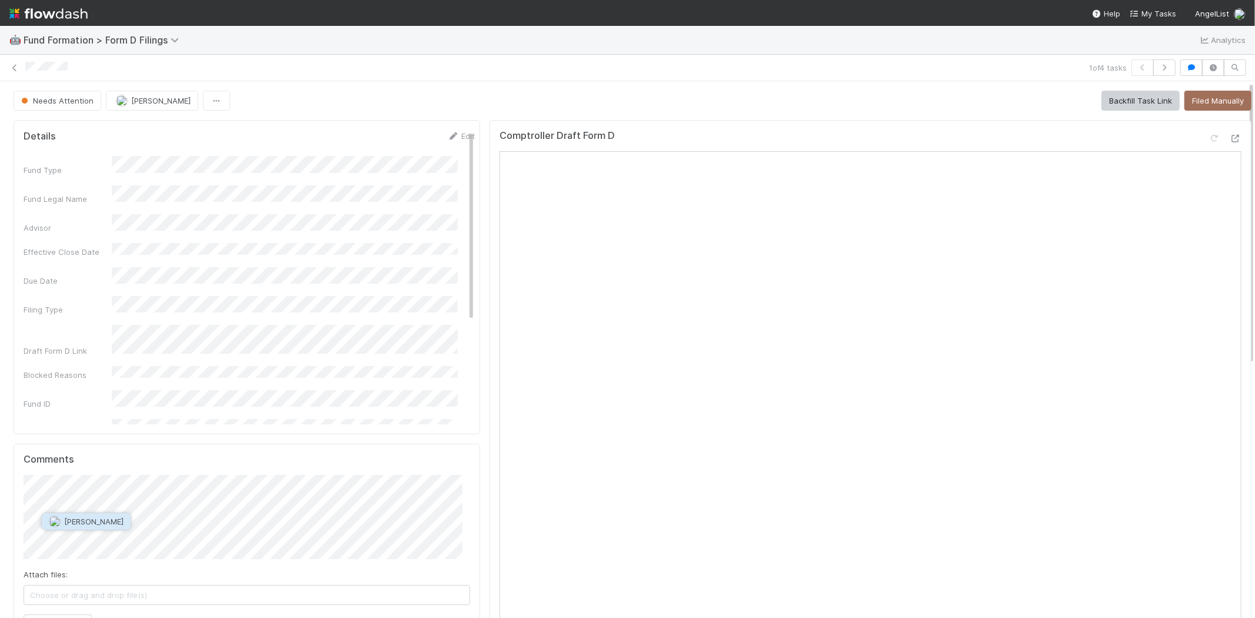
click at [100, 520] on span "Catherine Lambright" at bounding box center [93, 521] width 59 height 9
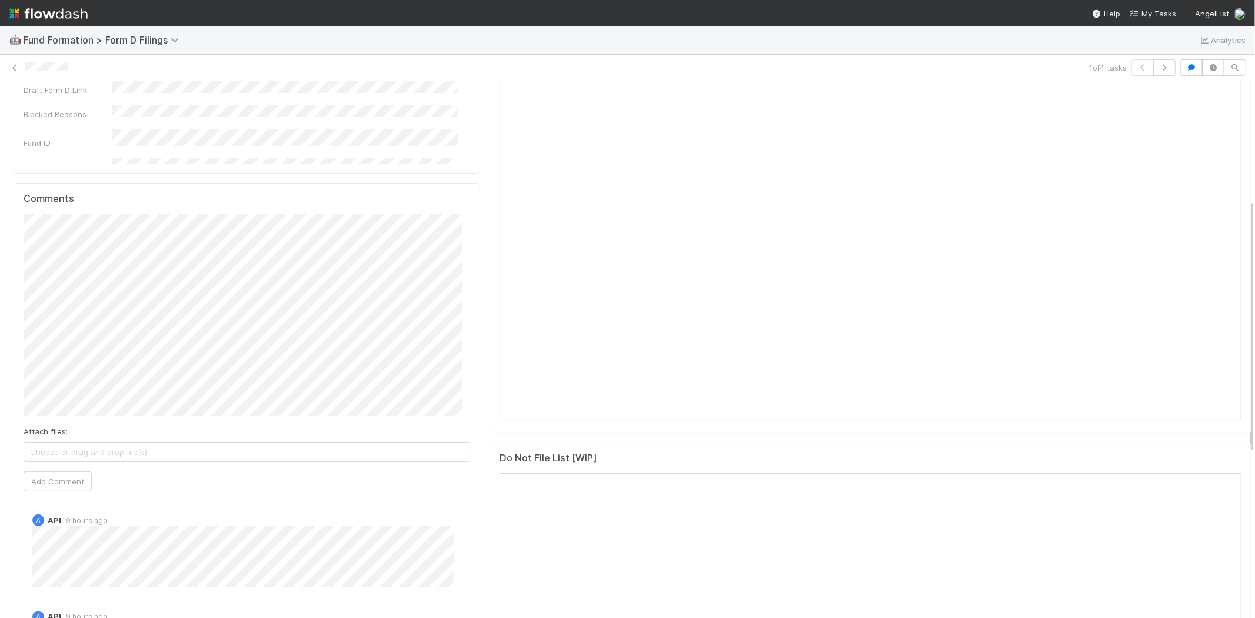
scroll to position [261, 0]
click at [66, 480] on button "Add Comment" at bounding box center [58, 481] width 68 height 20
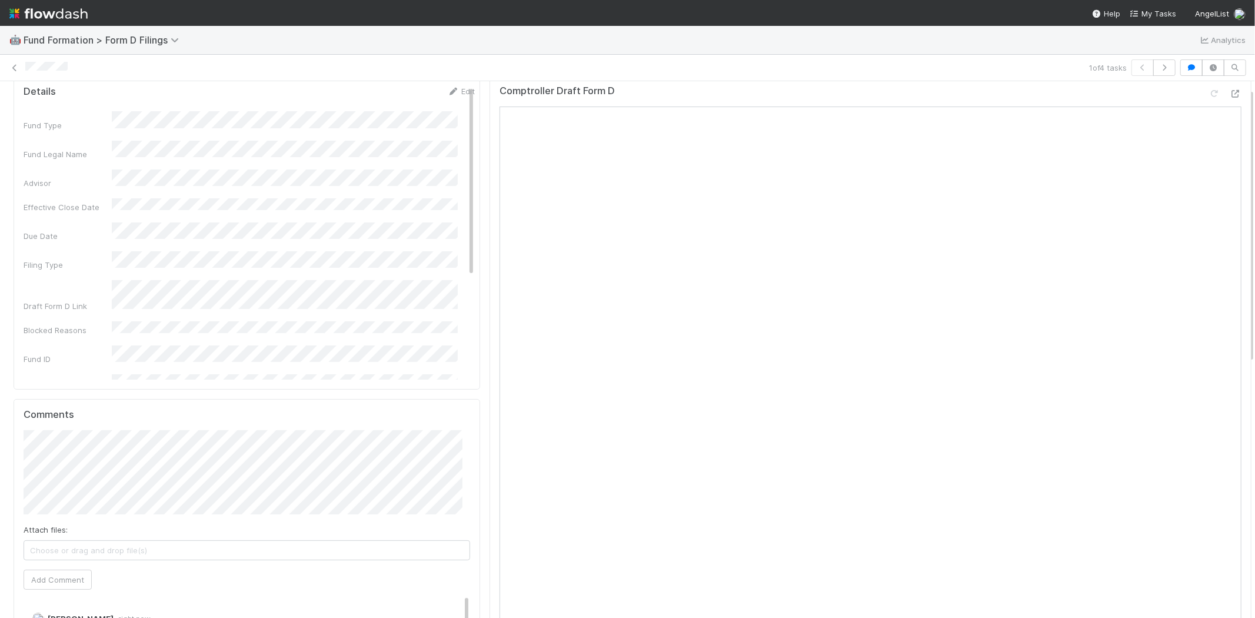
scroll to position [0, 0]
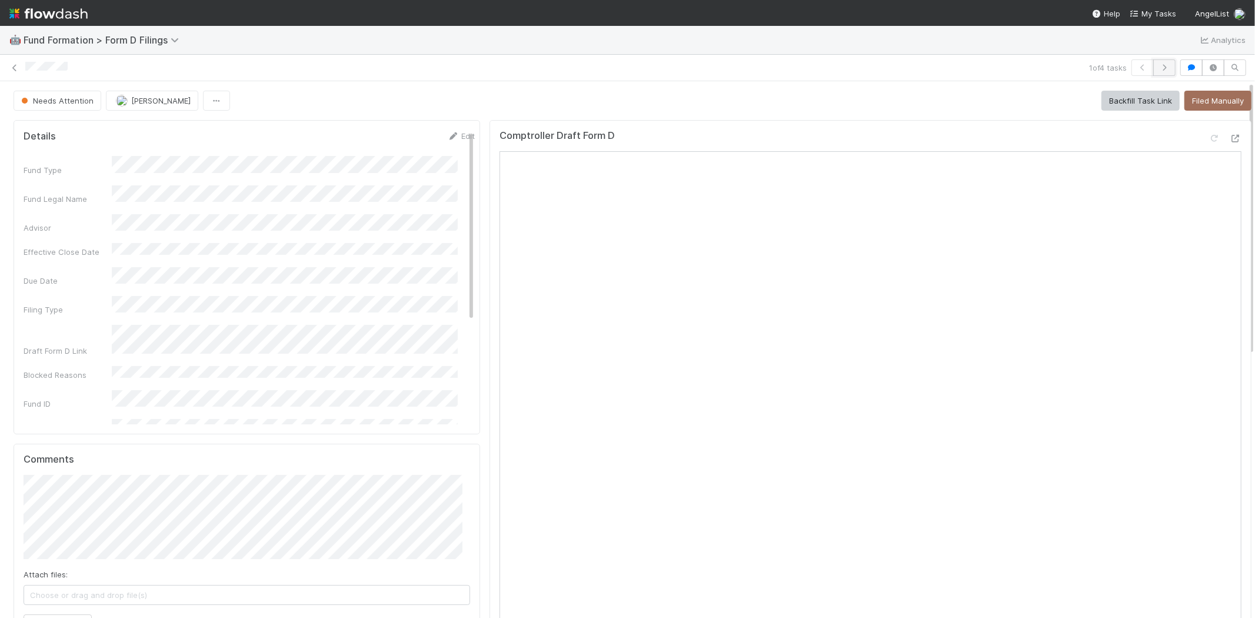
click at [1161, 69] on button "button" at bounding box center [1164, 67] width 22 height 16
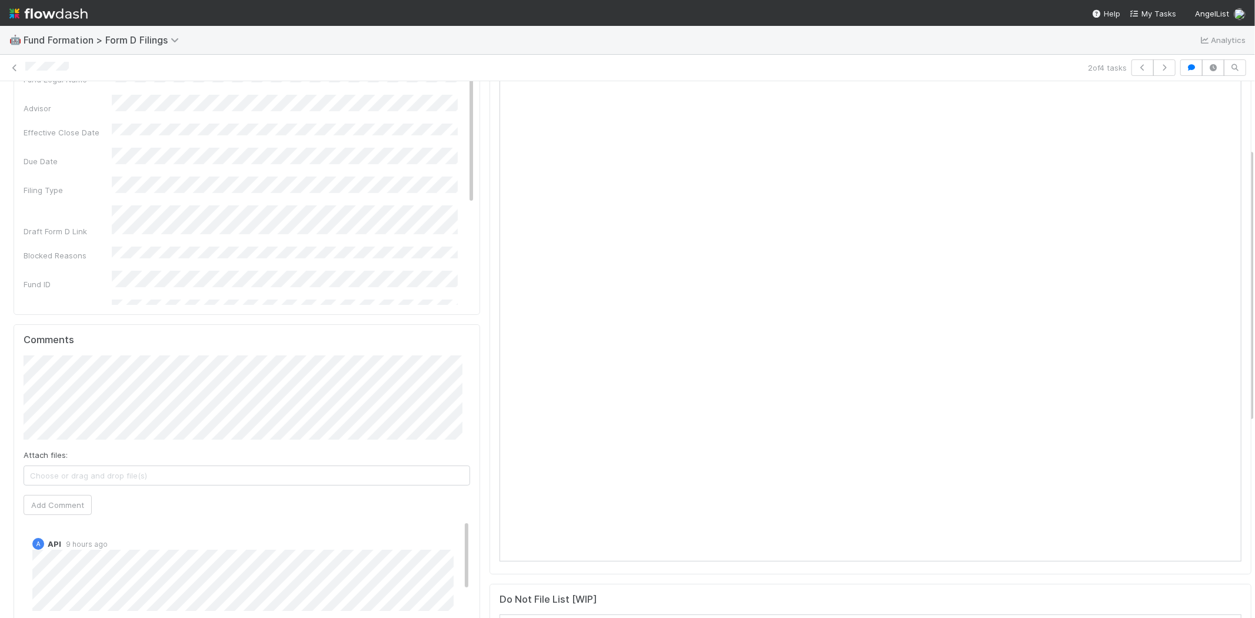
scroll to position [131, 0]
click at [60, 609] on button "Add Comment" at bounding box center [58, 611] width 68 height 20
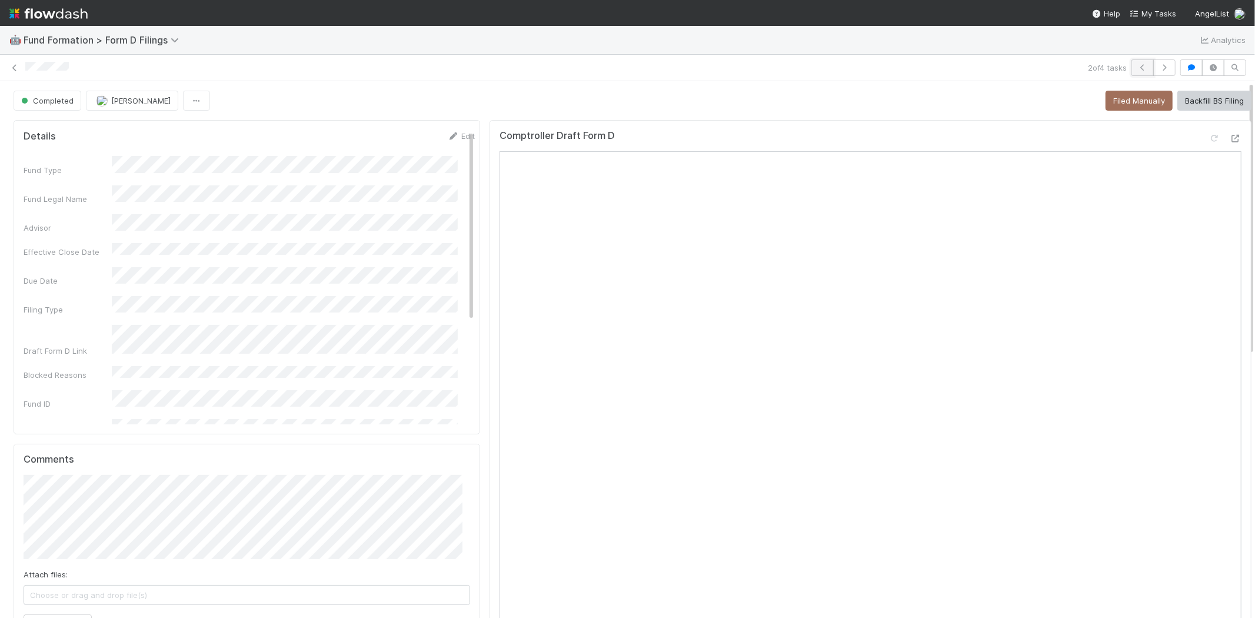
click at [1137, 68] on icon "button" at bounding box center [1143, 67] width 12 height 7
click at [1153, 72] on button "button" at bounding box center [1164, 67] width 22 height 16
click at [1161, 63] on button "button" at bounding box center [1164, 67] width 22 height 16
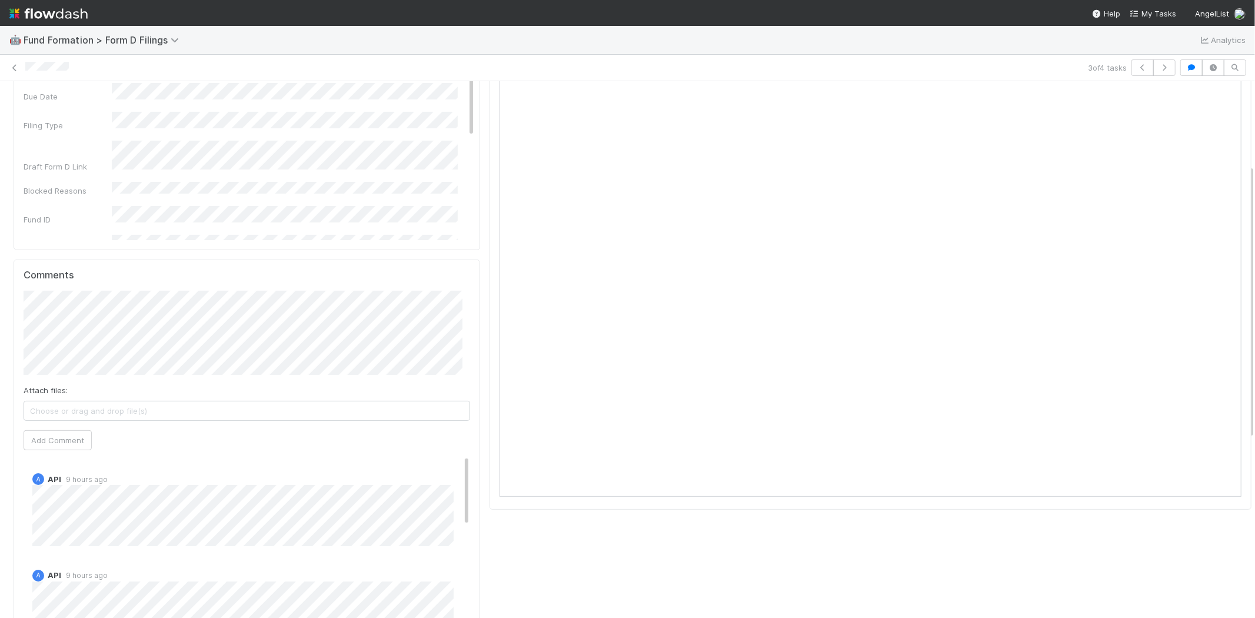
scroll to position [196, 0]
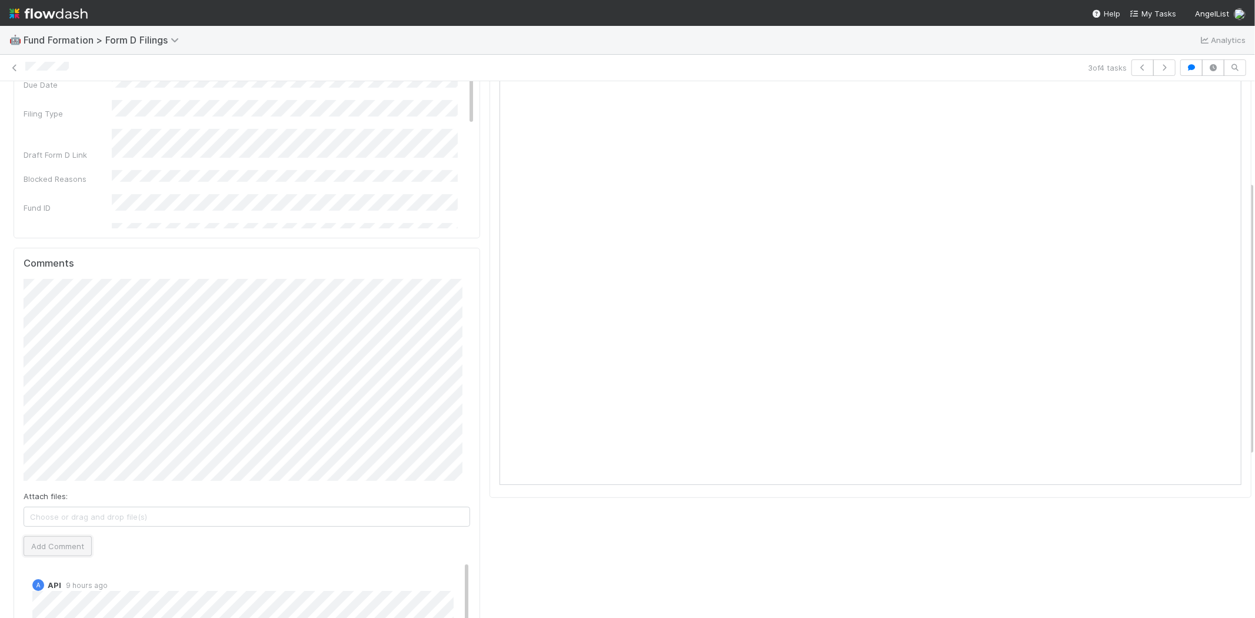
click at [72, 546] on button "Add Comment" at bounding box center [58, 546] width 68 height 20
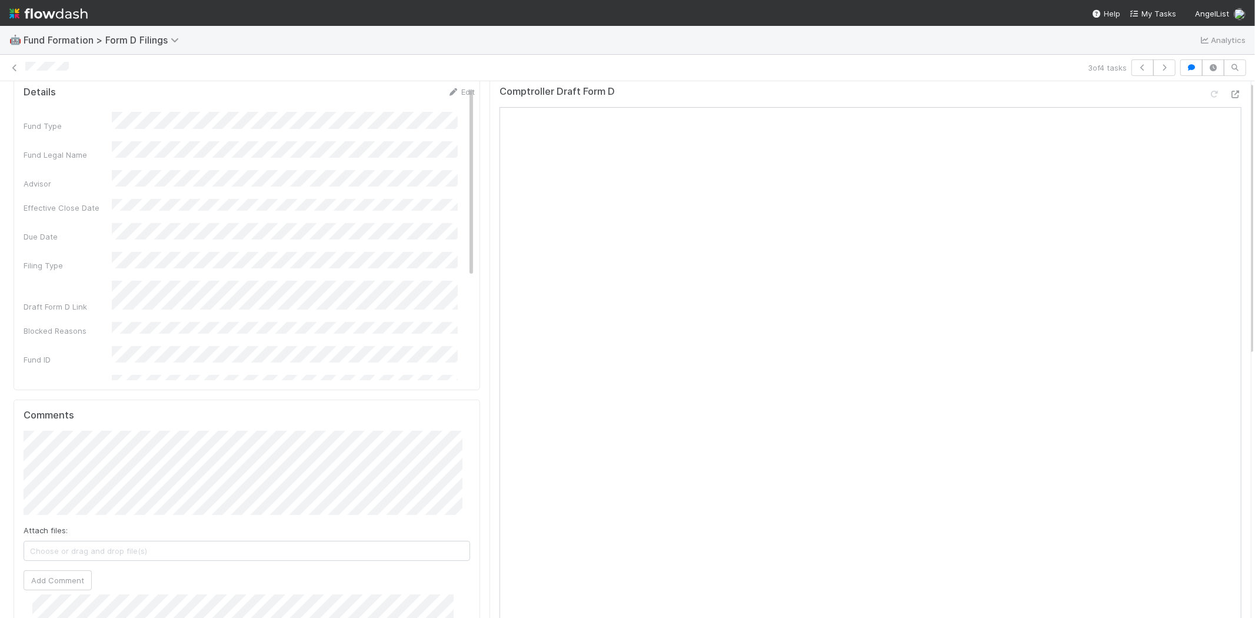
scroll to position [0, 0]
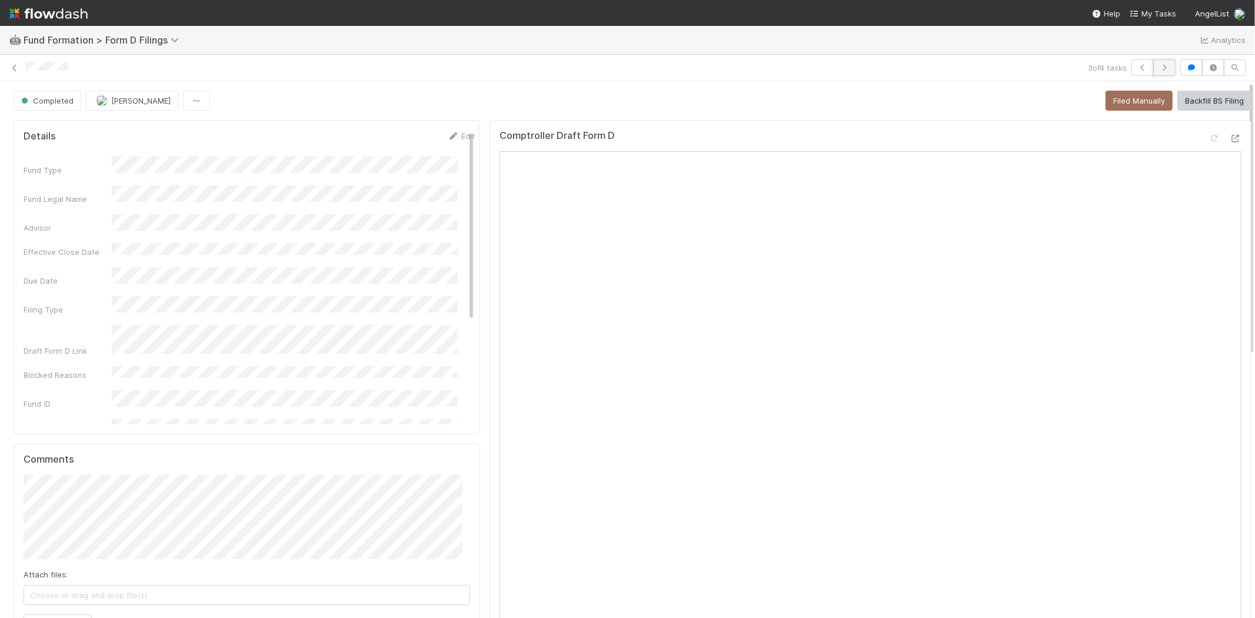
click at [1161, 67] on button "button" at bounding box center [1164, 67] width 22 height 16
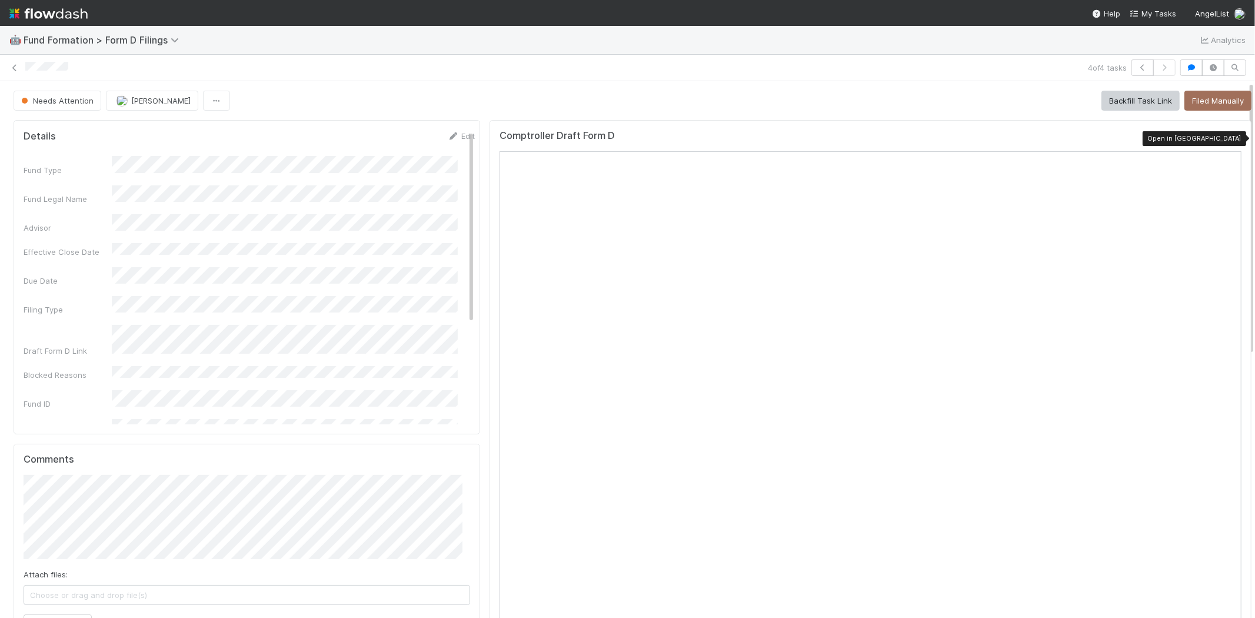
click at [1230, 139] on icon at bounding box center [1236, 139] width 12 height 8
click at [51, 558] on div "Attach files: Choose or drag and drop file(s) Add Comment" at bounding box center [247, 554] width 447 height 159
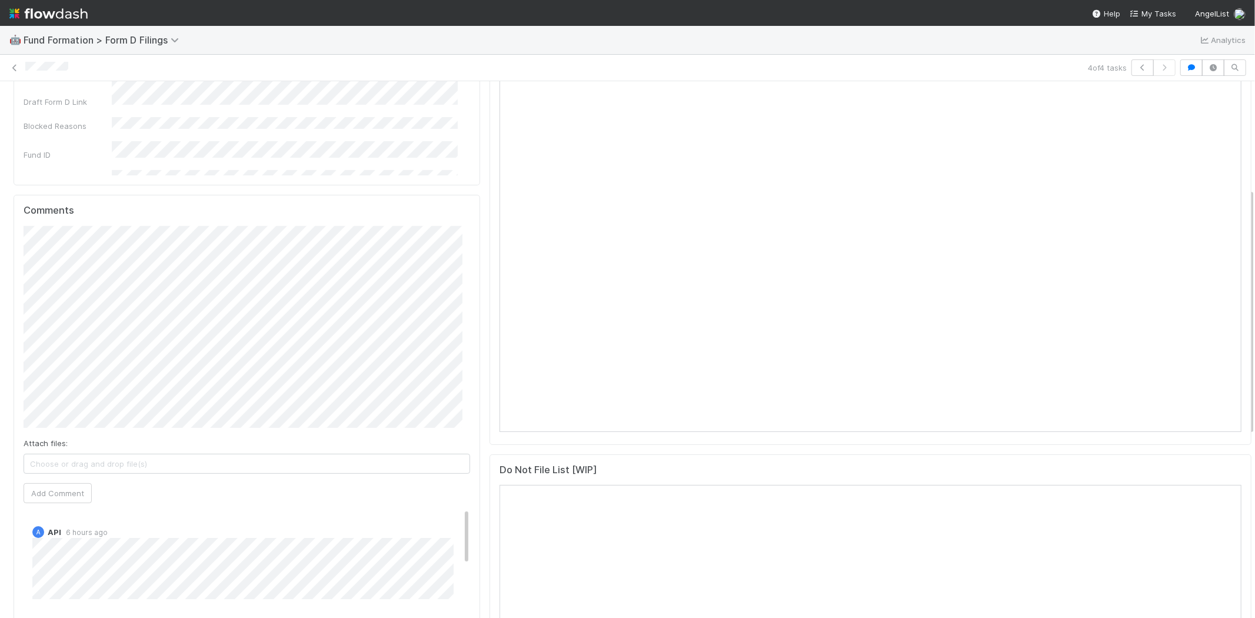
scroll to position [261, 0]
click at [59, 485] on button "Add Comment" at bounding box center [58, 481] width 68 height 20
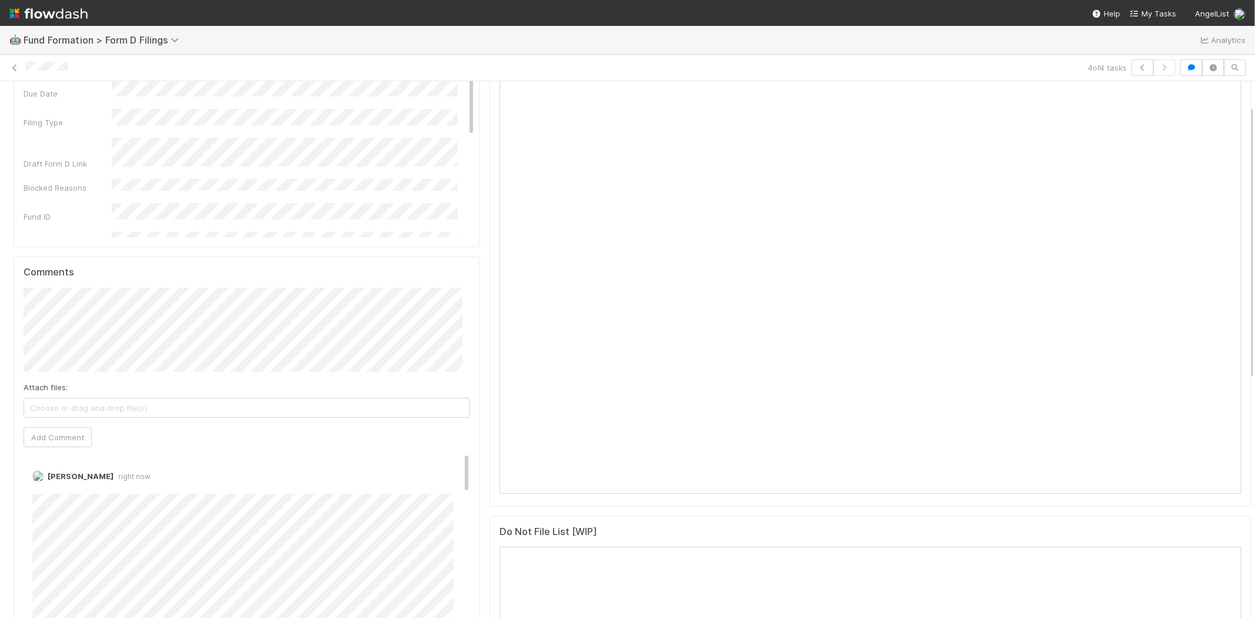
scroll to position [0, 0]
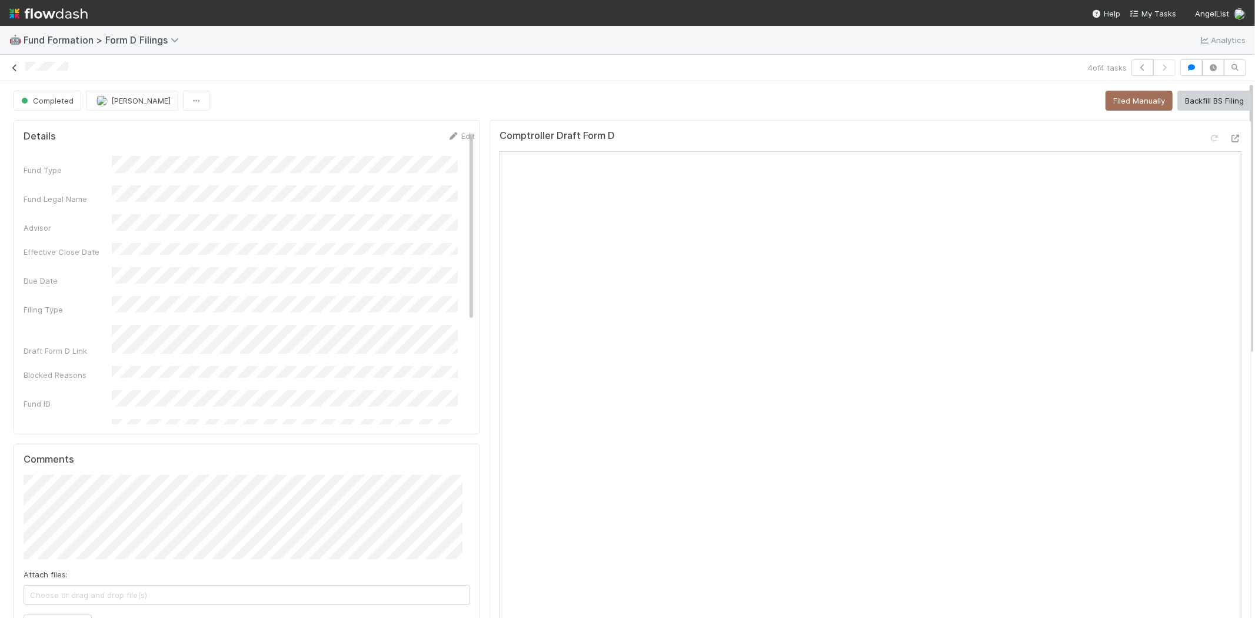
click at [14, 64] on icon at bounding box center [15, 68] width 12 height 8
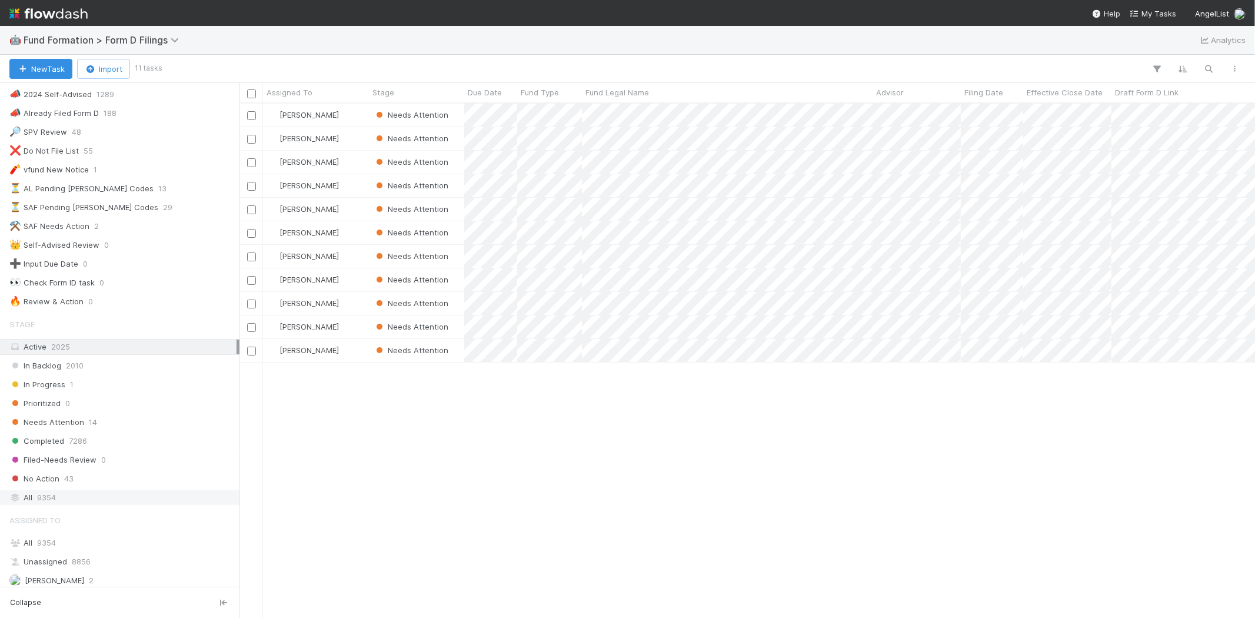
scroll to position [167, 0]
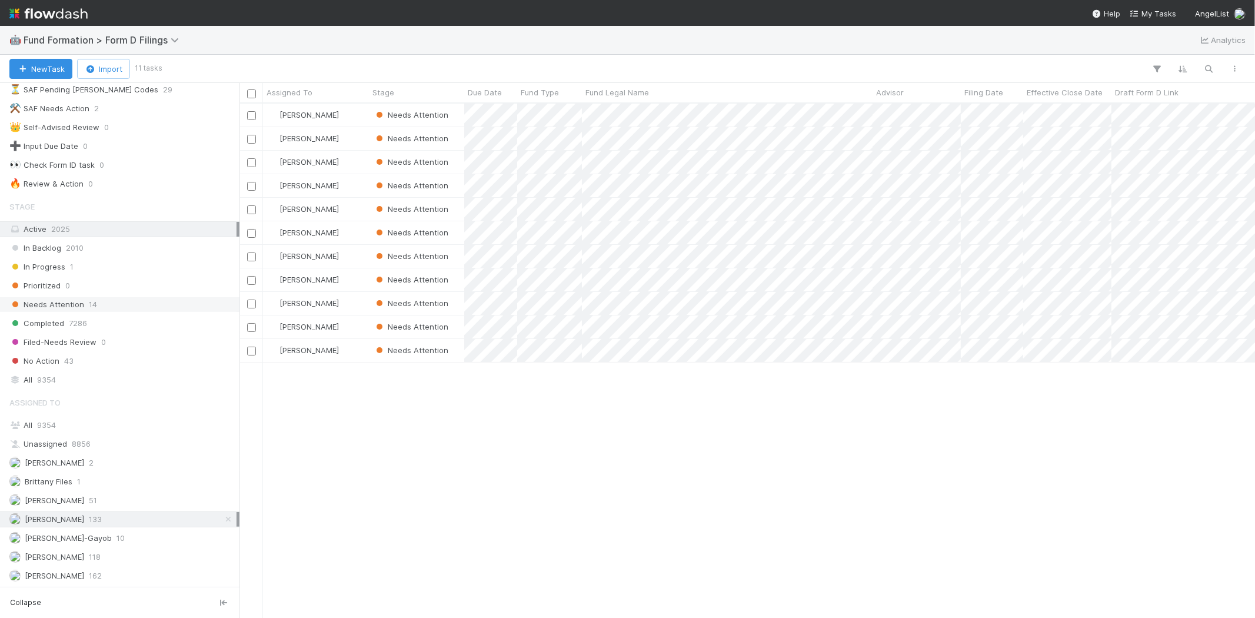
click at [90, 297] on span "14" at bounding box center [93, 304] width 8 height 15
click at [48, 550] on span "Raven Jacinto" at bounding box center [46, 557] width 75 height 15
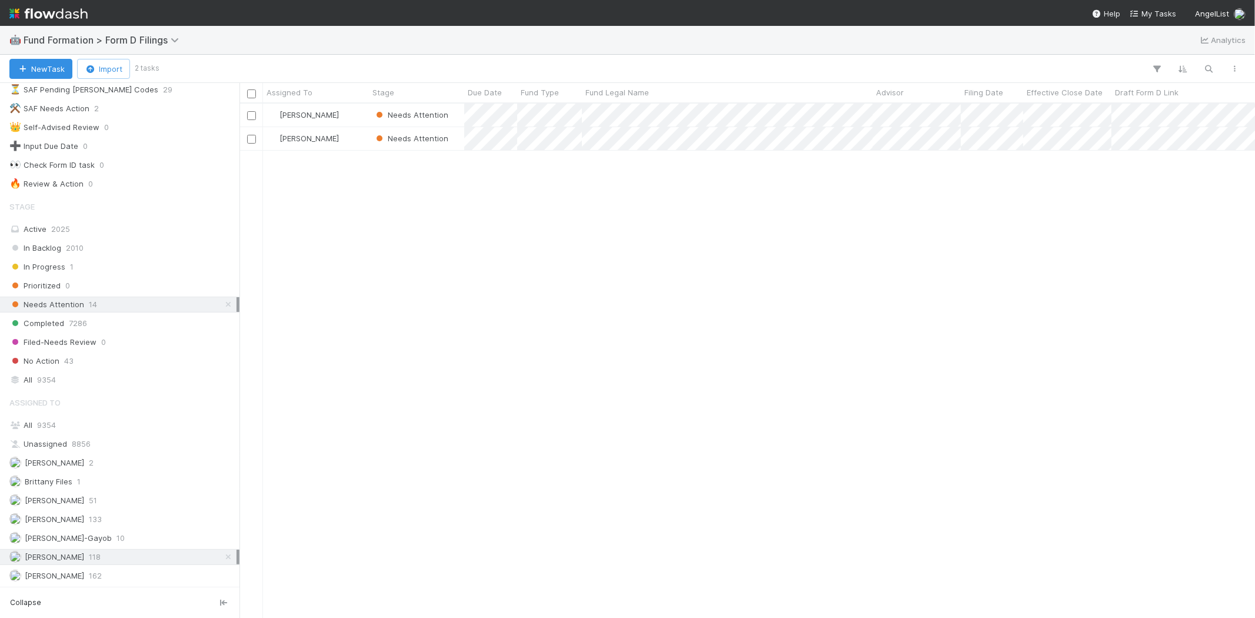
scroll to position [504, 1005]
click at [415, 406] on div "Raven Jacinto Needs Attention 9/3/25, 6:33:46 AM 9/4/25, 3:28:58 AM 1 Raven Jac…" at bounding box center [748, 361] width 1016 height 514
click at [68, 521] on span "[PERSON_NAME]" at bounding box center [54, 518] width 59 height 9
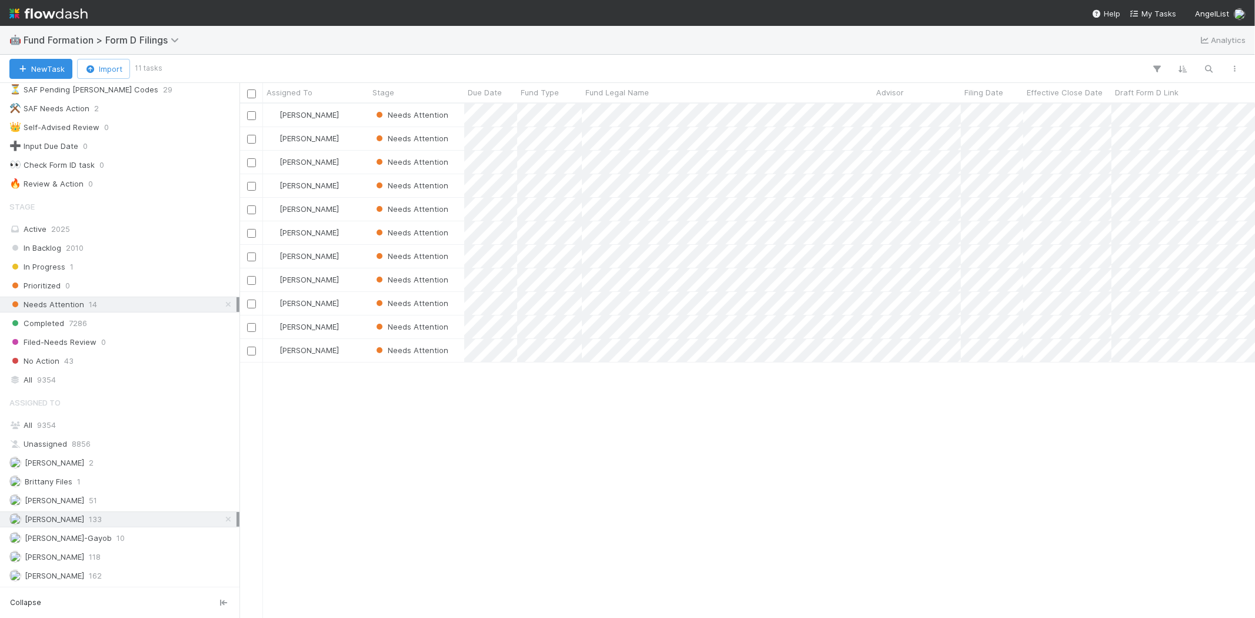
scroll to position [504, 1005]
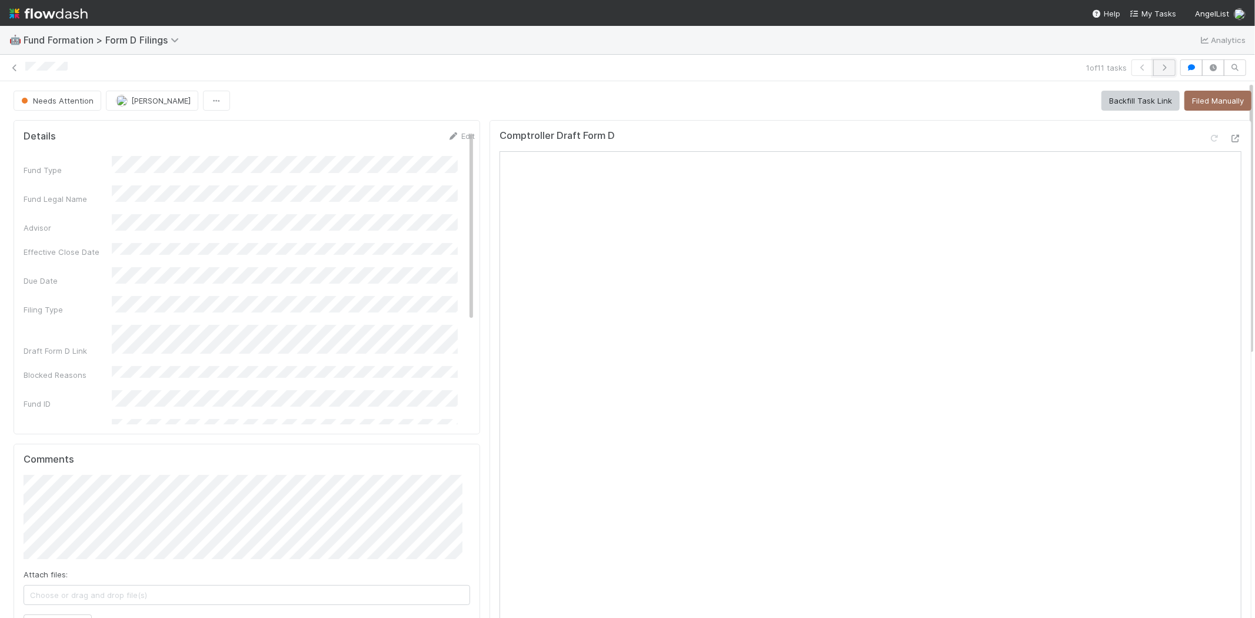
click at [1159, 69] on icon "button" at bounding box center [1165, 67] width 12 height 7
click at [1159, 68] on icon "button" at bounding box center [1165, 67] width 12 height 7
click at [1159, 71] on icon "button" at bounding box center [1165, 67] width 12 height 7
click at [10, 62] on link at bounding box center [15, 68] width 12 height 12
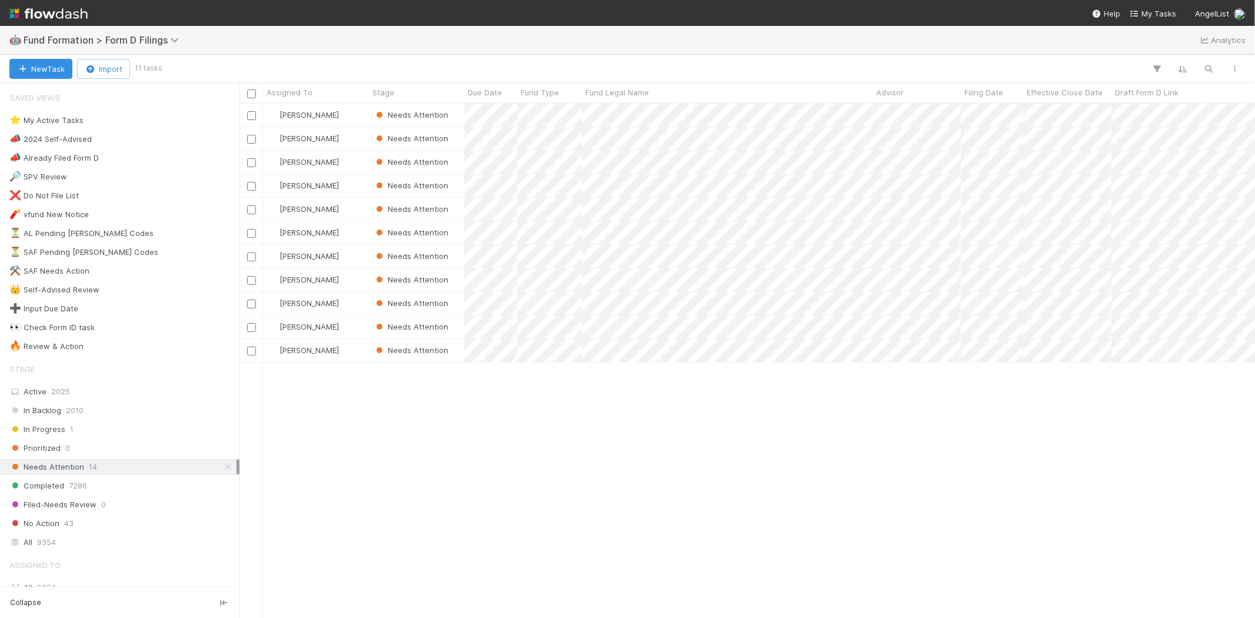
scroll to position [504, 1005]
click at [596, 451] on div "Karen Jane Salcedo Needs Attention 9/1/25, 1:55:10 PM 9/3/25, 9:01:07 PM 1 Kare…" at bounding box center [748, 361] width 1016 height 514
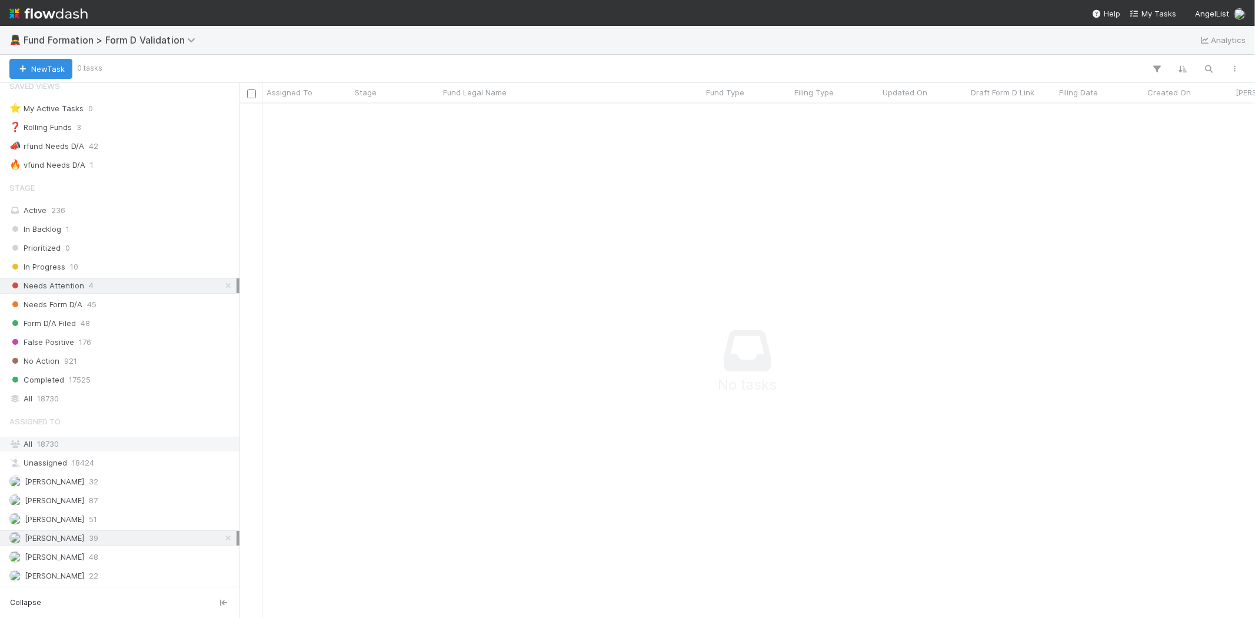
scroll to position [15, 0]
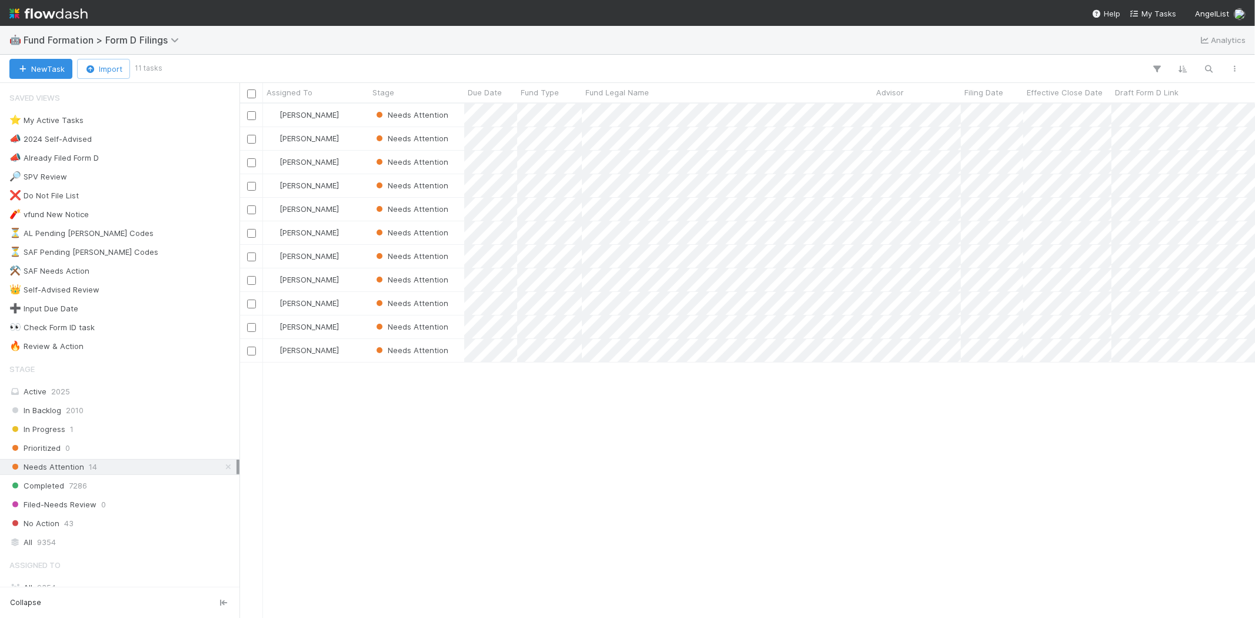
scroll to position [504, 1005]
click at [404, 439] on div "Karen Jane Salcedo Needs Attention 9/1/25, 1:55:10 PM 9/3/25, 9:01:07 PM 1 Kare…" at bounding box center [748, 361] width 1016 height 514
click at [483, 92] on span "Due Date" at bounding box center [485, 93] width 34 height 12
click at [490, 109] on div "Sort Oldest → Newest" at bounding box center [535, 115] width 134 height 18
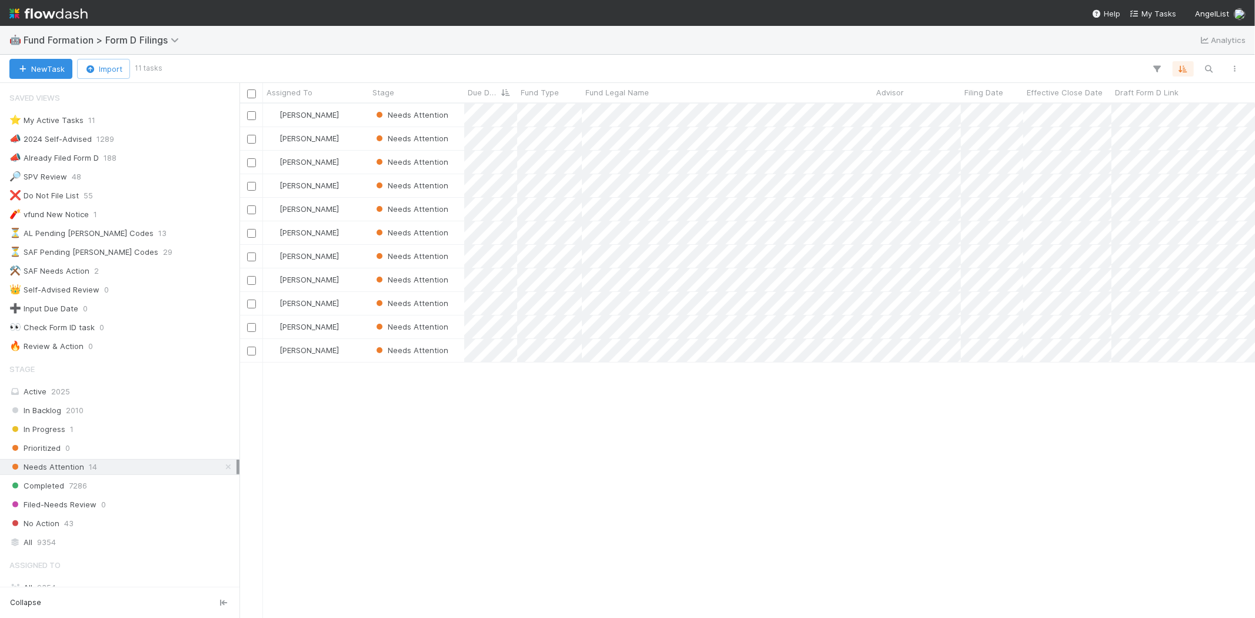
click at [483, 422] on div "Karen Jane Salcedo Needs Attention 8/1/25, 3:12:21 AM 9/4/25, 6:27:16 AM 1 Kare…" at bounding box center [748, 361] width 1016 height 514
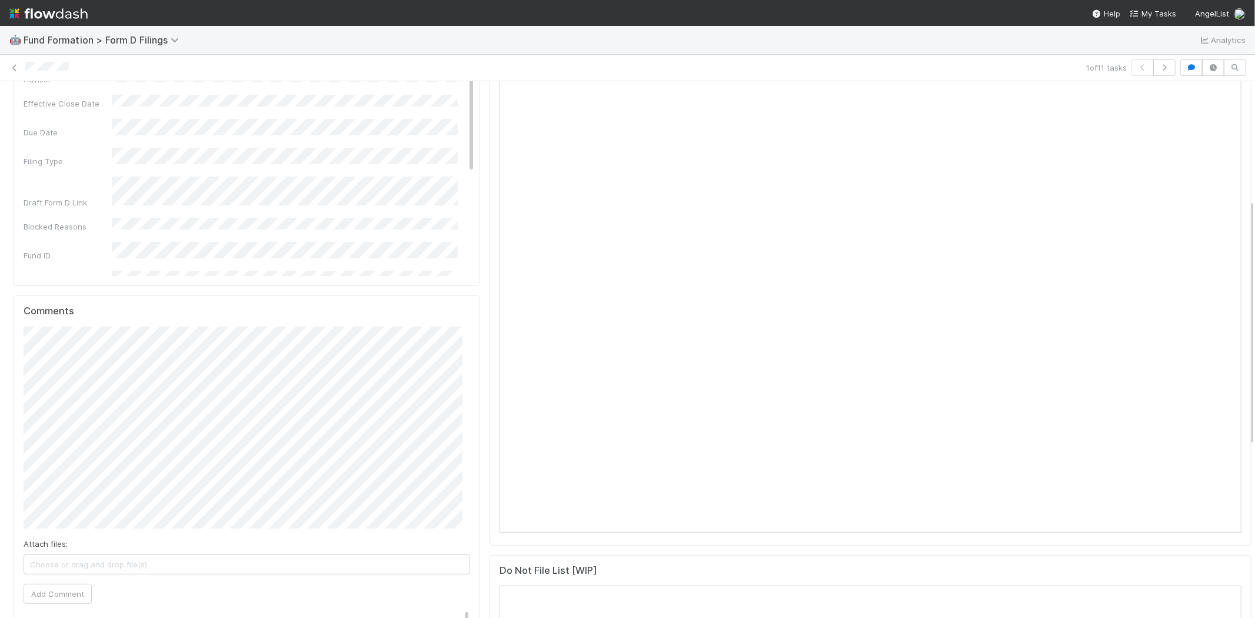
scroll to position [261, 0]
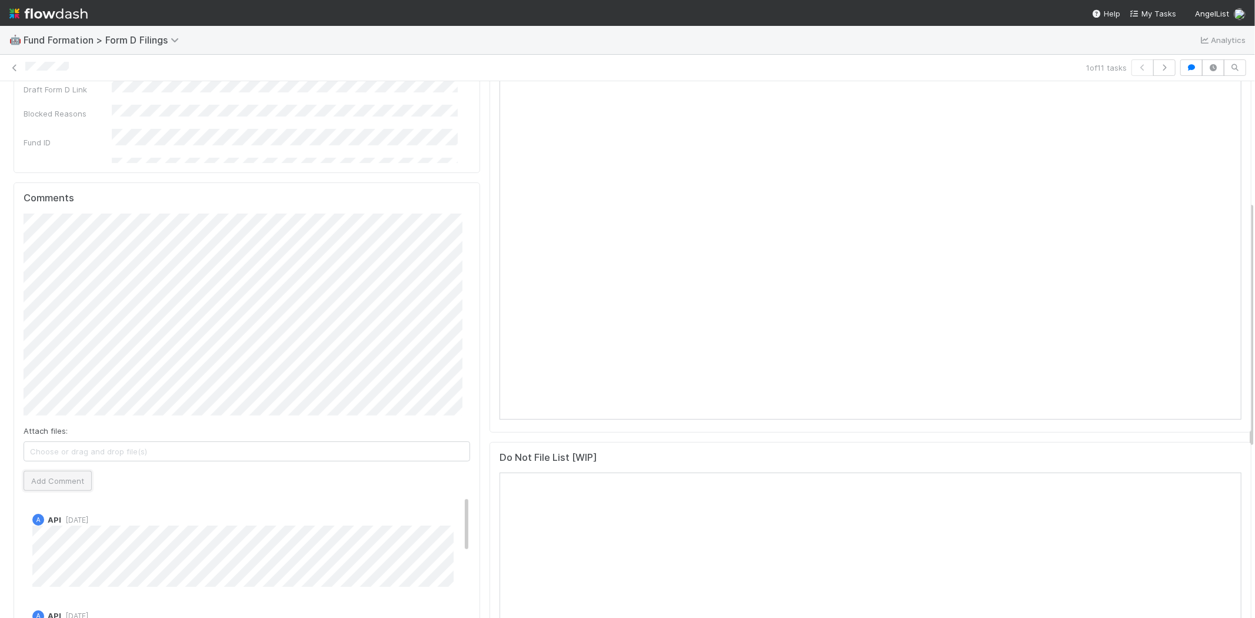
click at [50, 481] on button "Add Comment" at bounding box center [58, 481] width 68 height 20
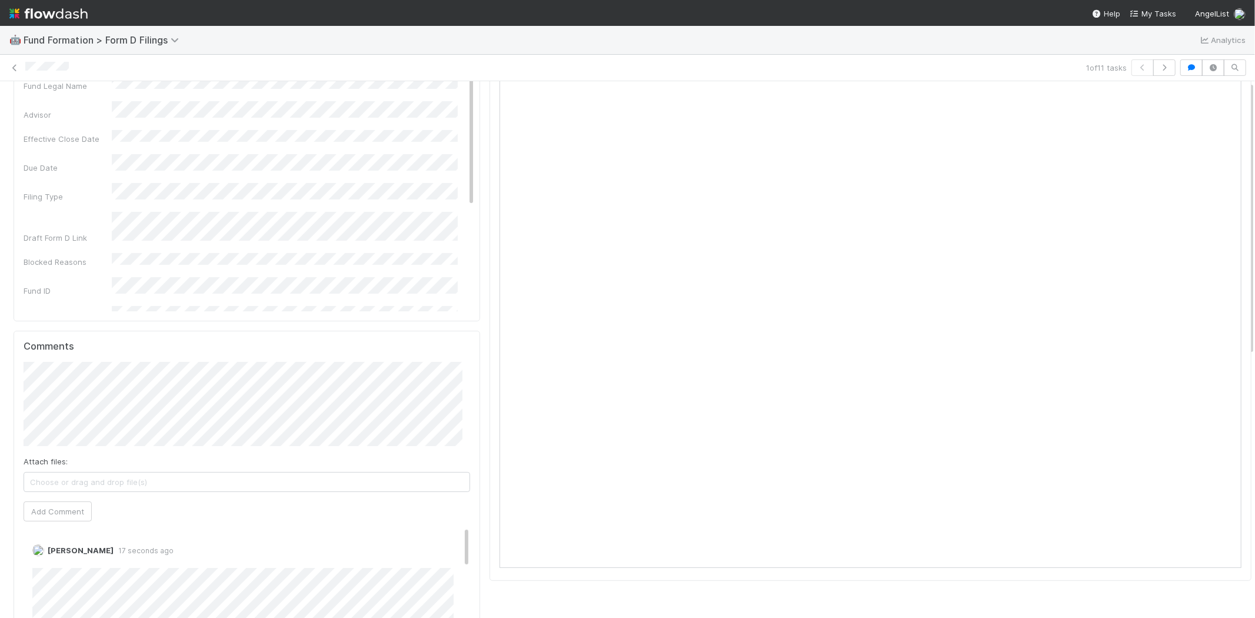
scroll to position [0, 0]
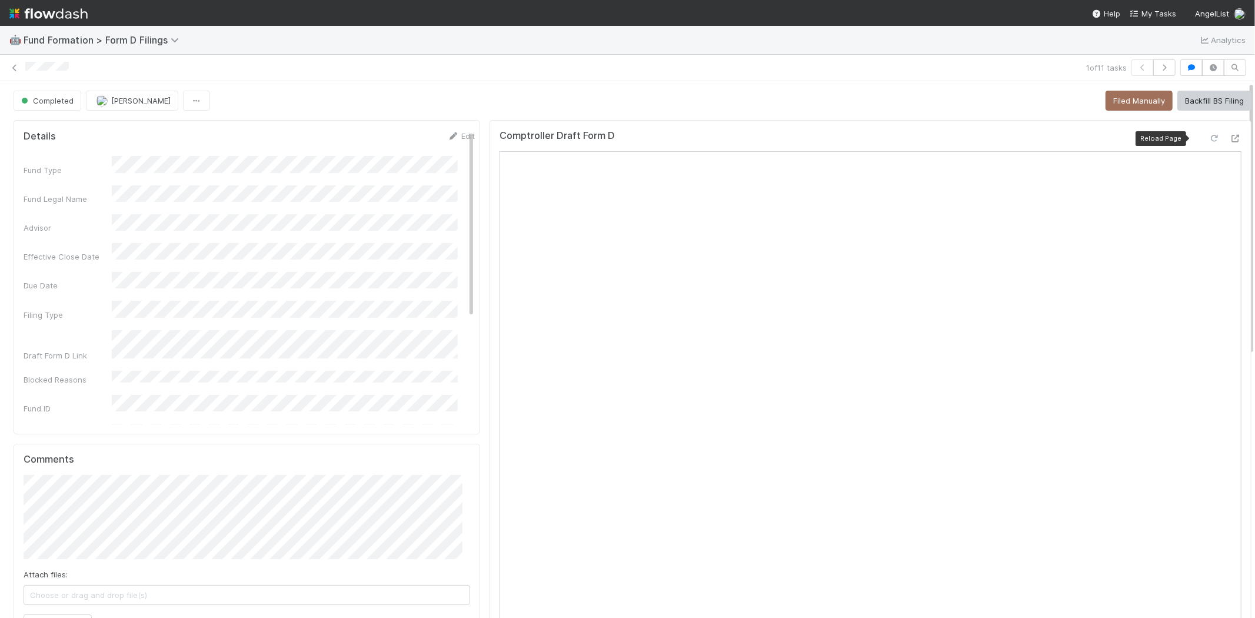
click at [1209, 135] on icon at bounding box center [1215, 139] width 12 height 8
click at [14, 67] on icon at bounding box center [15, 68] width 12 height 8
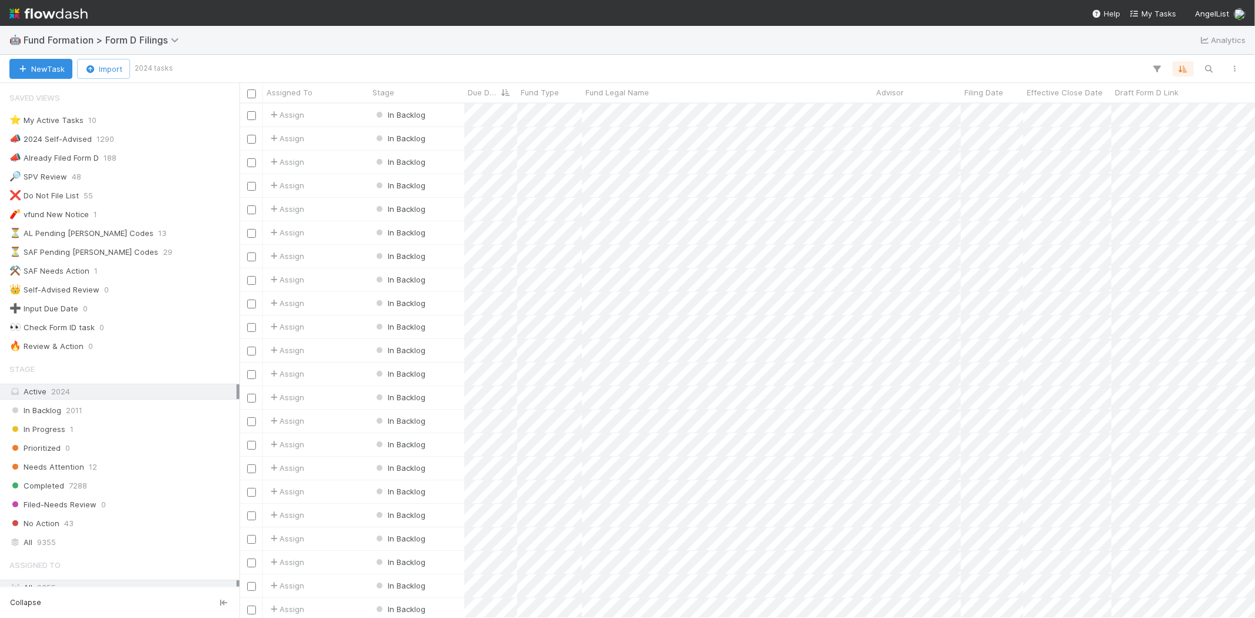
scroll to position [504, 1005]
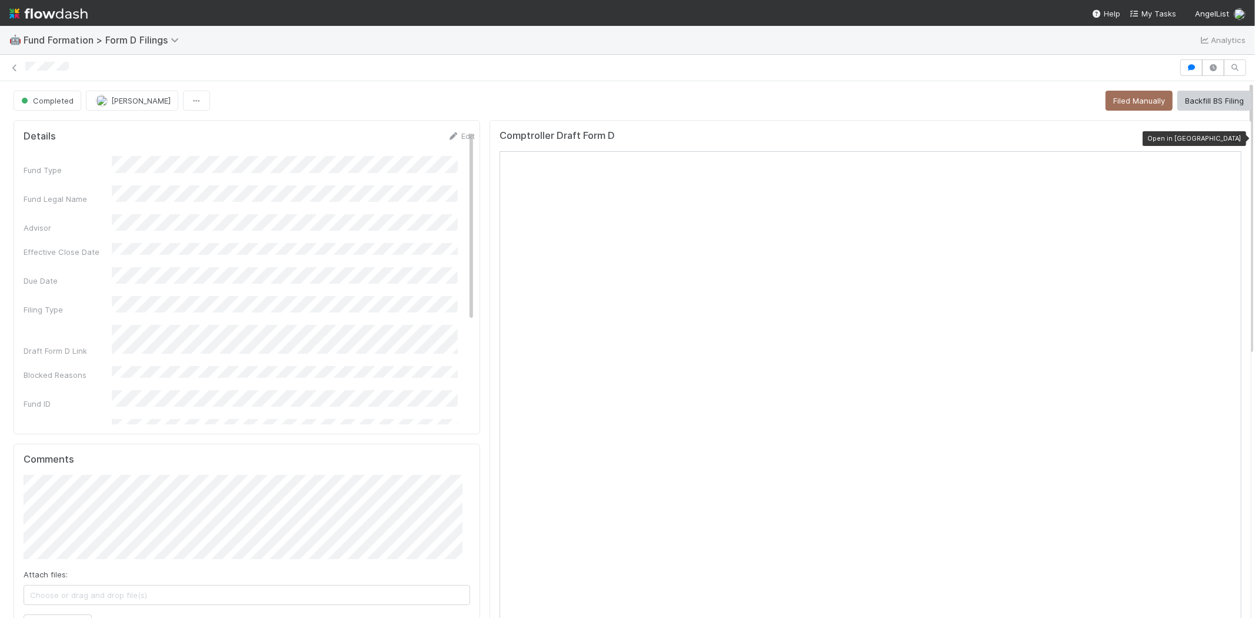
click at [1230, 138] on icon at bounding box center [1236, 139] width 12 height 8
click at [1230, 136] on icon at bounding box center [1236, 139] width 12 height 8
